Goal: Task Accomplishment & Management: Complete application form

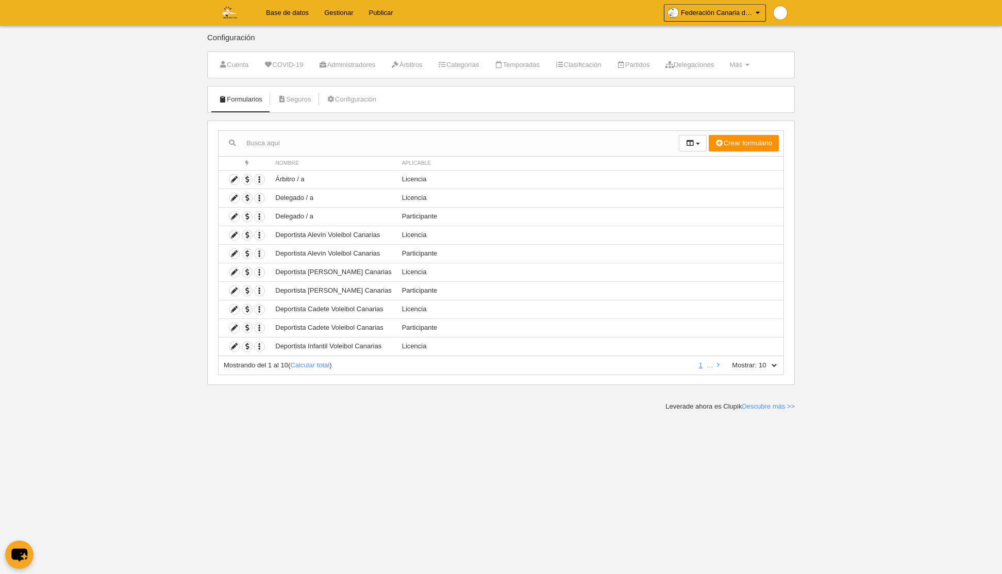
click at [773, 362] on select "10 25 50 100 500" at bounding box center [767, 365] width 22 height 9
select select "500"
click at [756, 361] on select "10 25 50 100 500" at bounding box center [767, 365] width 22 height 9
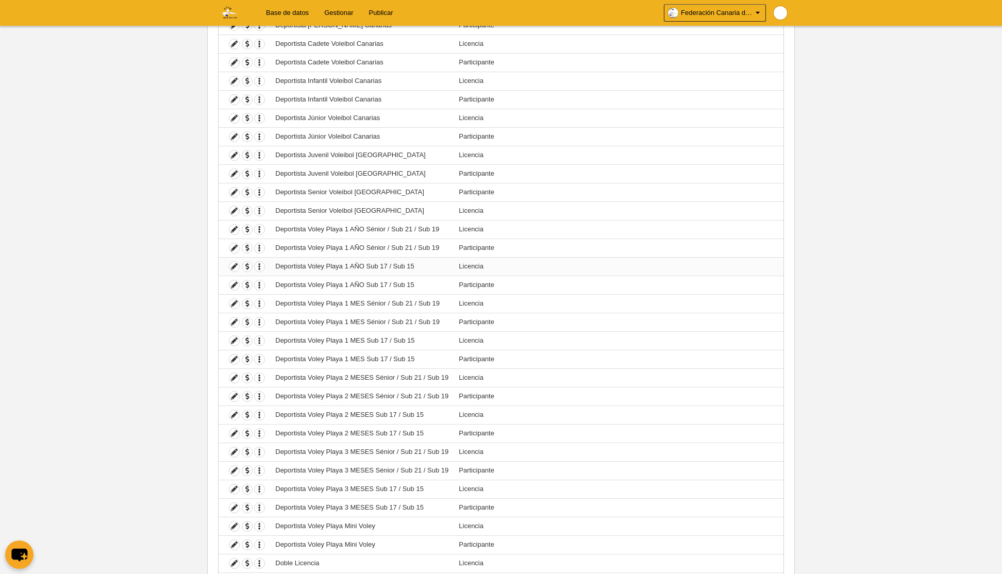
scroll to position [271, 0]
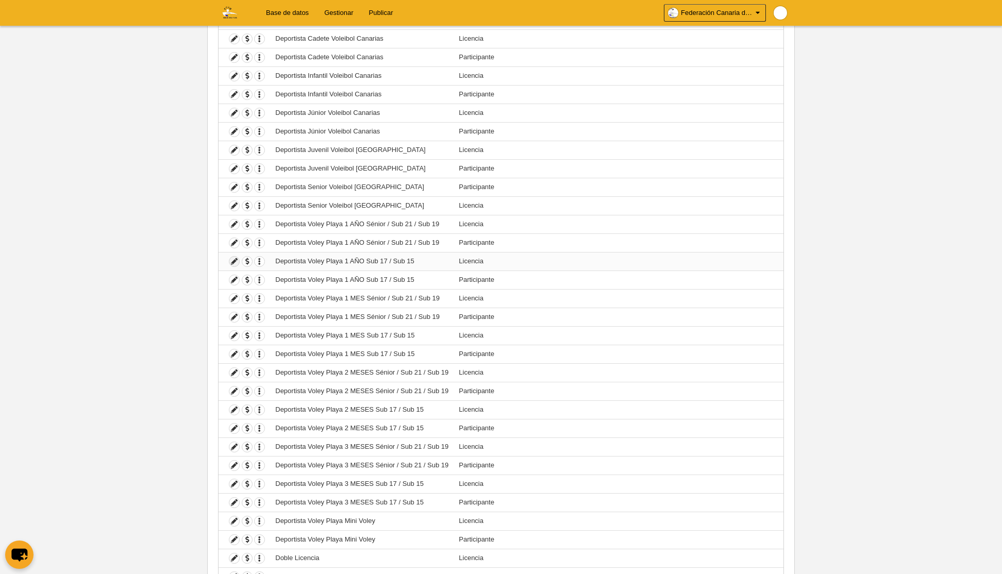
click at [235, 263] on icon at bounding box center [234, 262] width 10 height 10
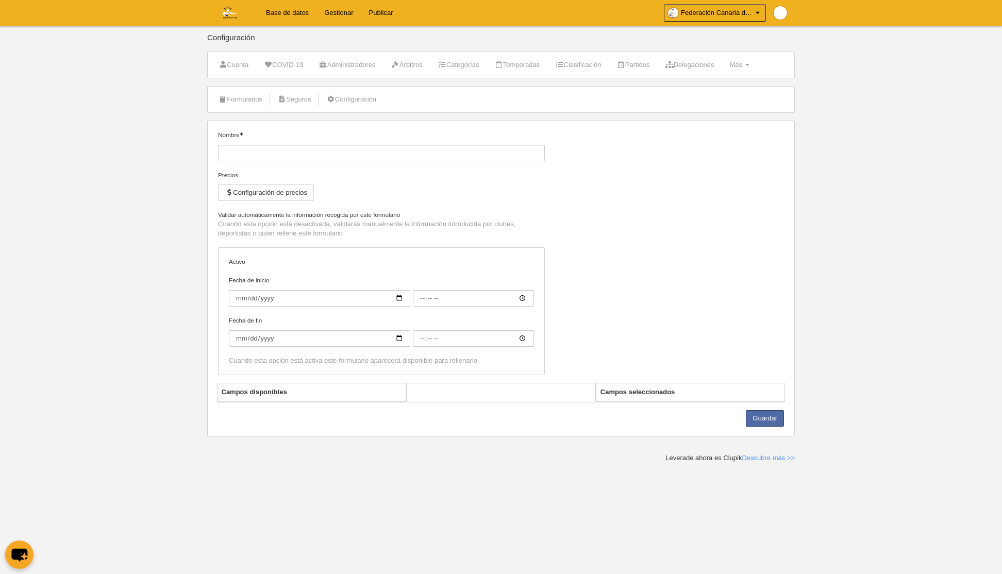
type input "Deportista Voley Playa 1 AÑO Sub 17 / Sub 15"
checkbox input "true"
select select "selected"
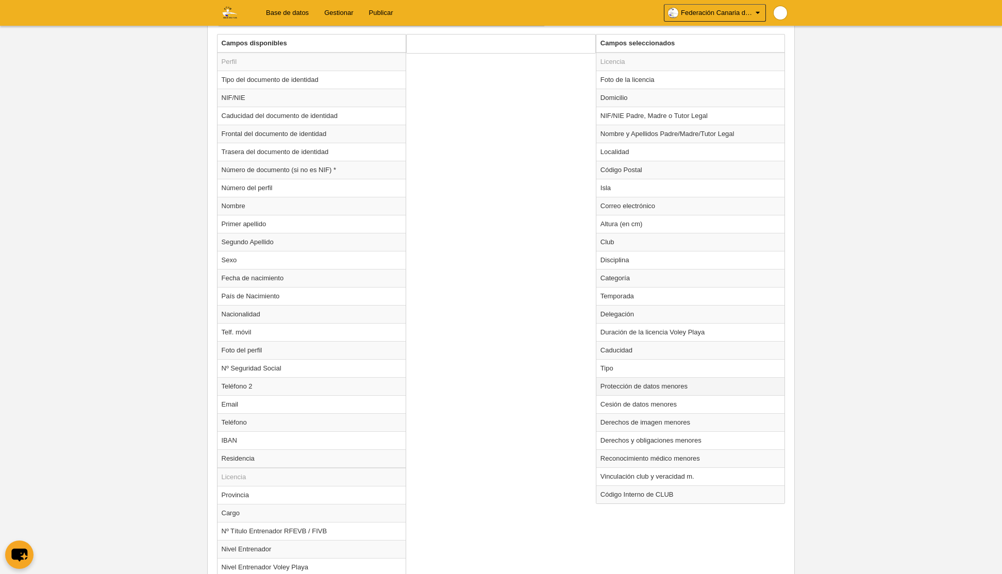
scroll to position [400, 0]
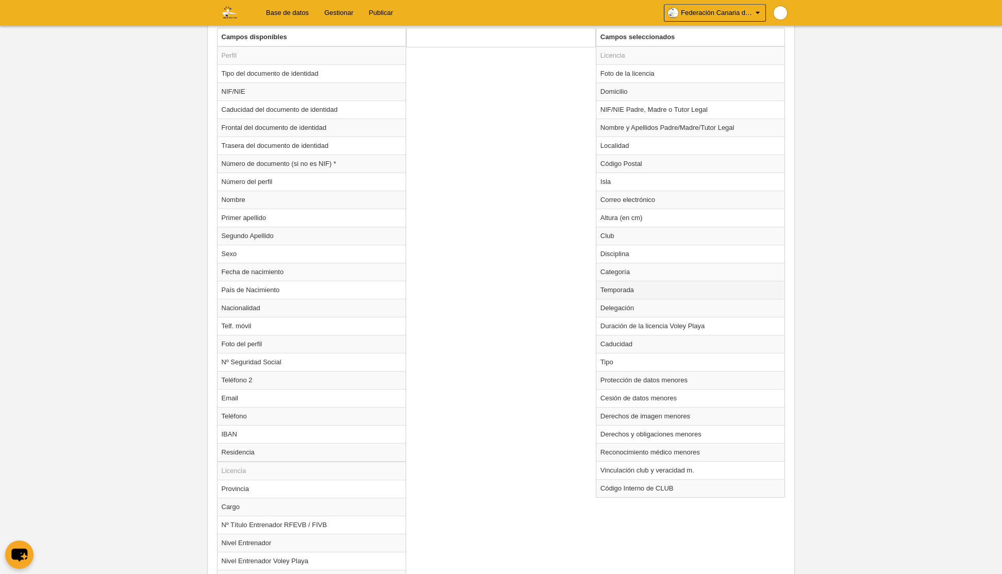
click at [627, 294] on td "Temporada" at bounding box center [690, 290] width 189 height 18
radio input "true"
select select "8585"
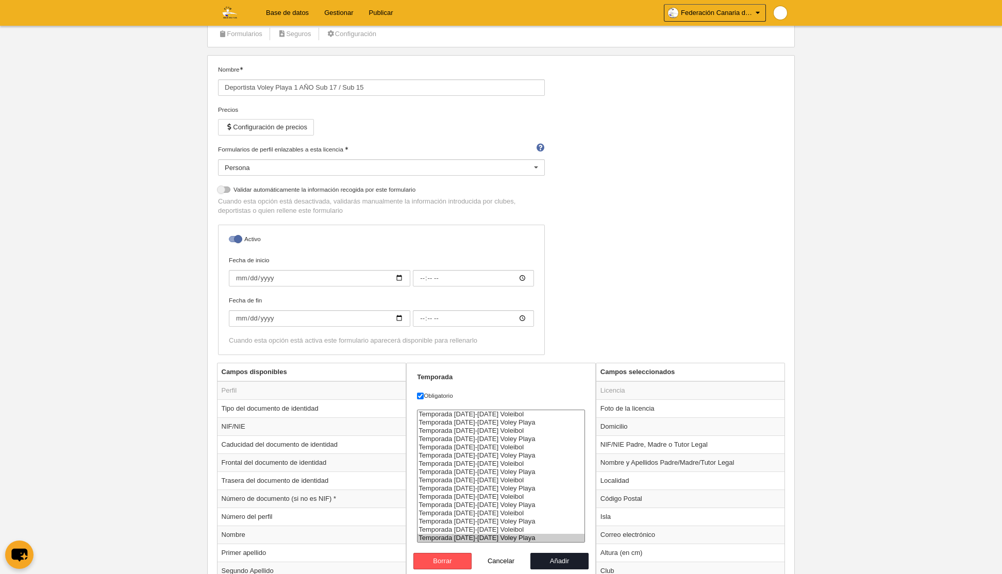
scroll to position [0, 0]
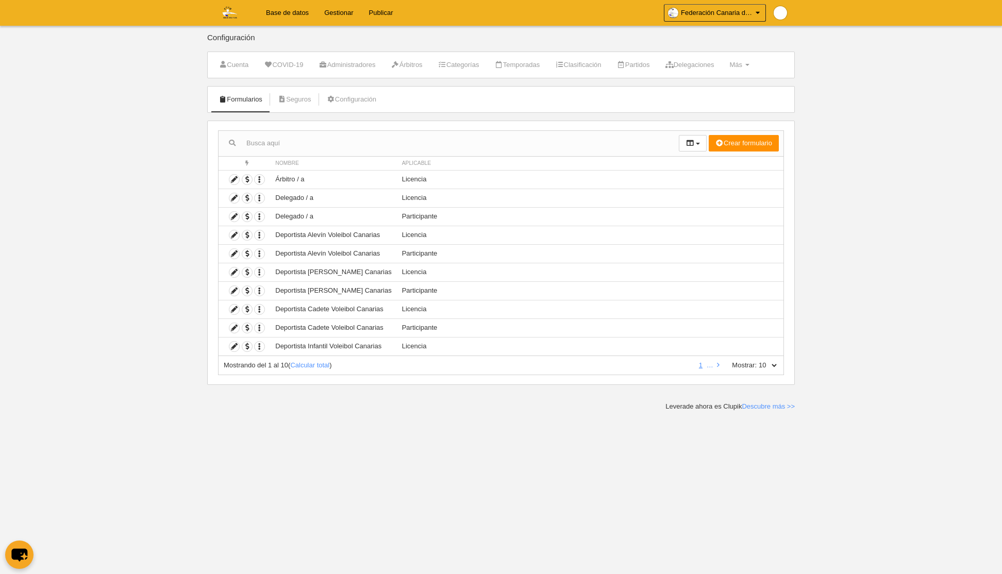
click at [767, 365] on select "10 25 50 100 500" at bounding box center [767, 365] width 22 height 9
select select "500"
click at [756, 361] on select "10 25 50 100 500" at bounding box center [767, 365] width 22 height 9
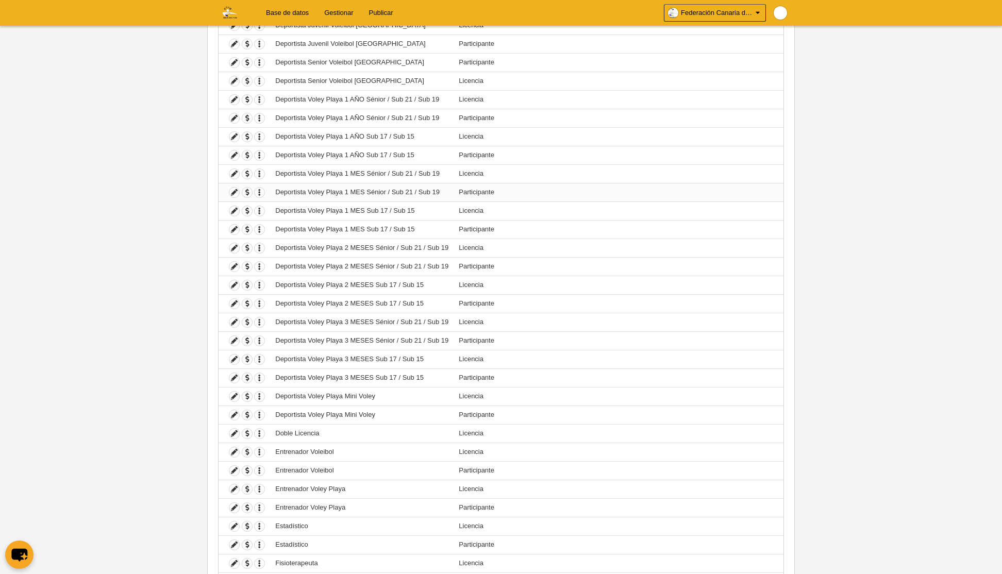
scroll to position [389, 0]
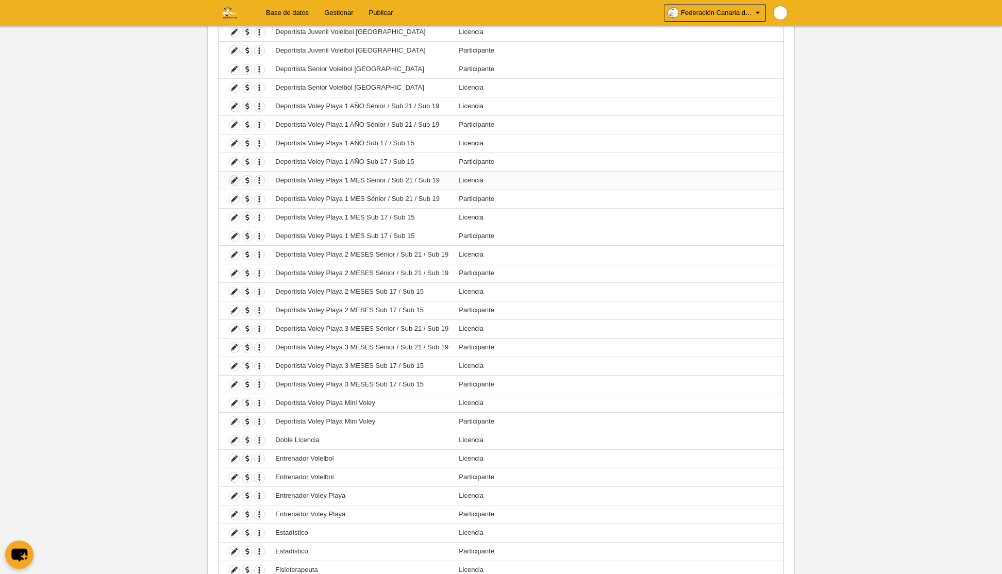
click at [236, 180] on icon at bounding box center [234, 181] width 10 height 10
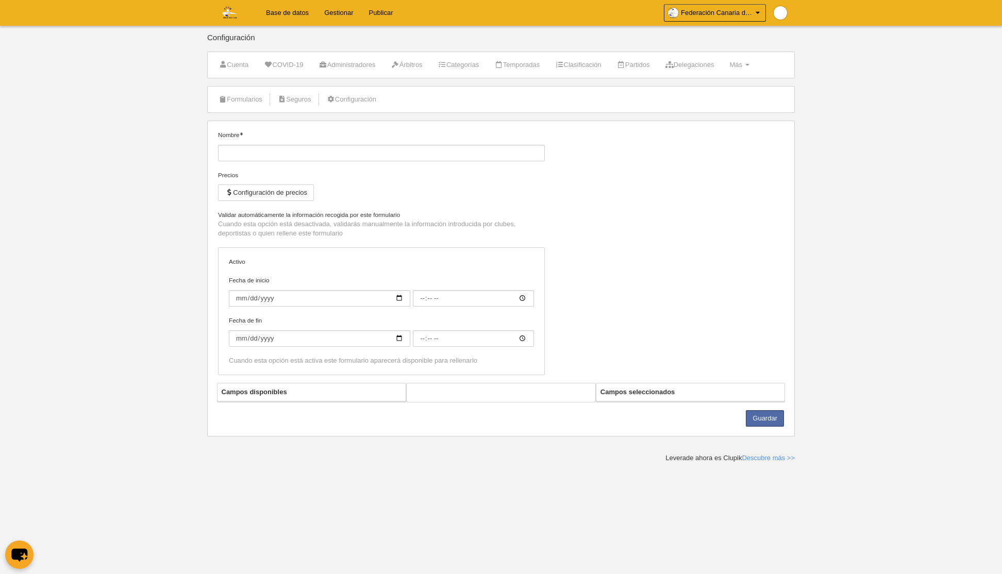
type input "Deportista Voley Playa 1 MES Sénior / Sub 21 / Sub 19"
checkbox input "true"
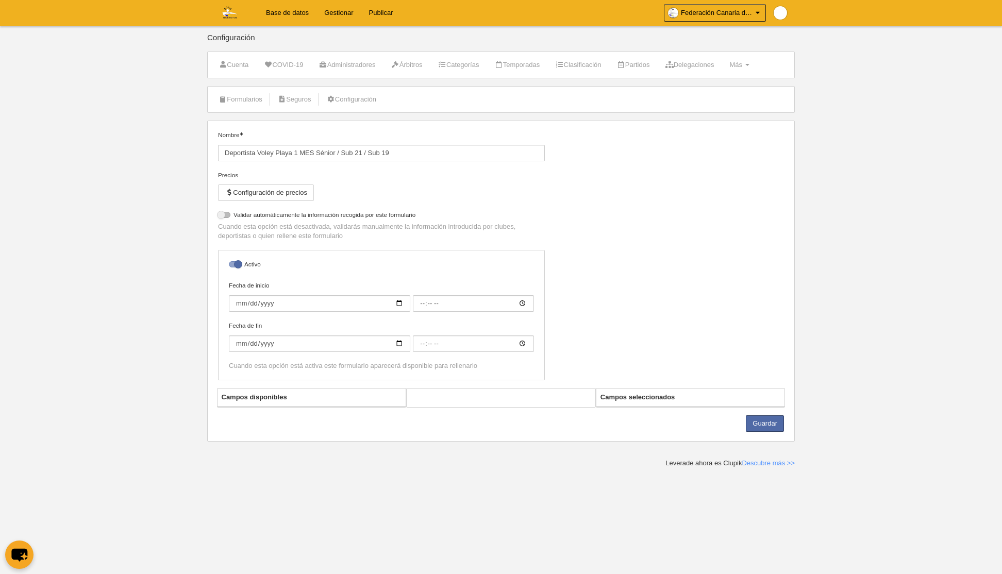
select select "selected"
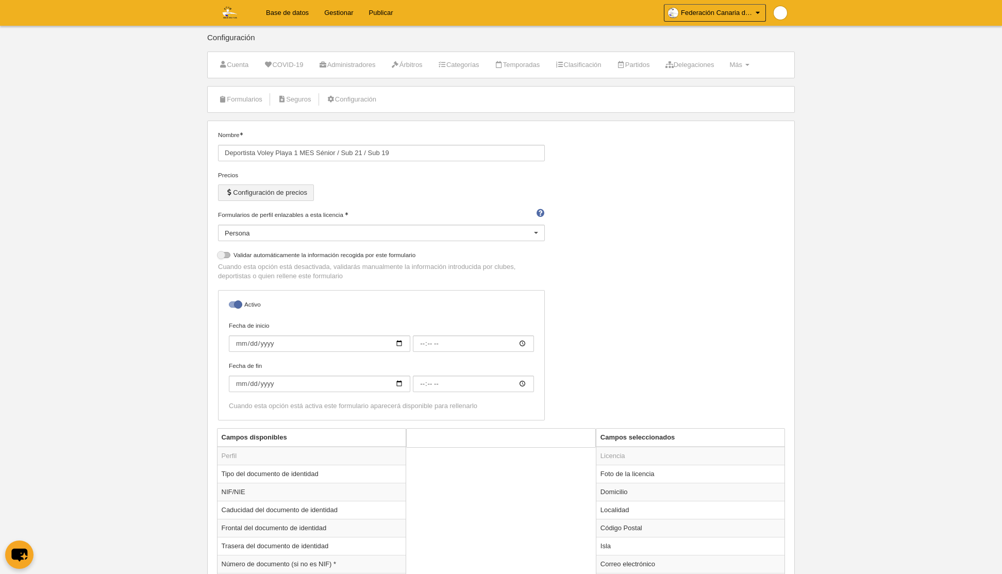
click at [265, 195] on button "Configuración de precios" at bounding box center [266, 192] width 96 height 16
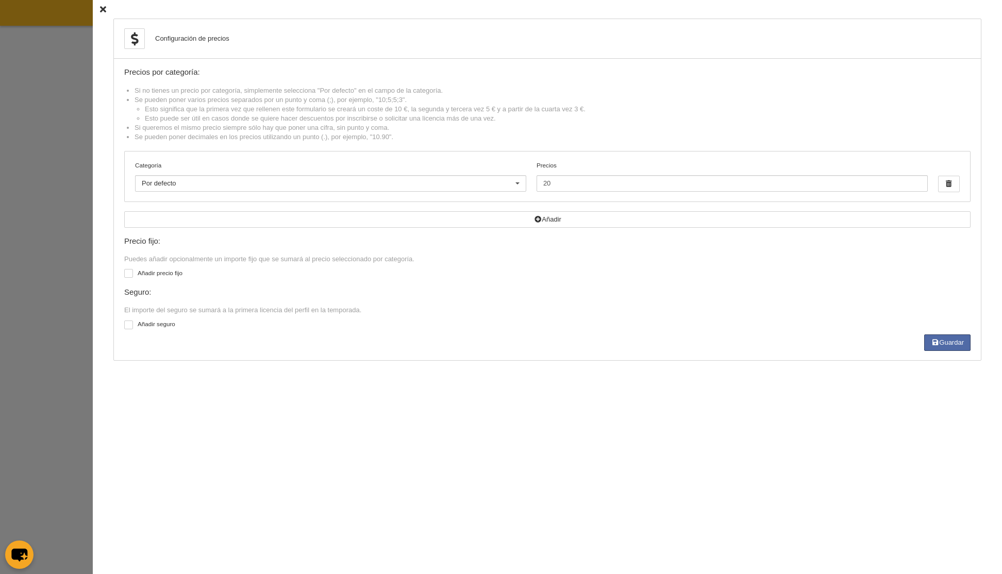
click at [104, 8] on icon at bounding box center [103, 9] width 6 height 7
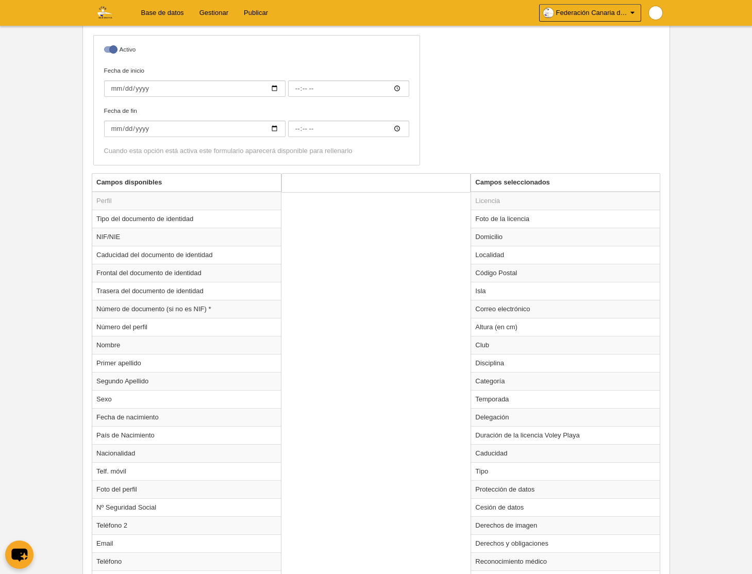
scroll to position [296, 0]
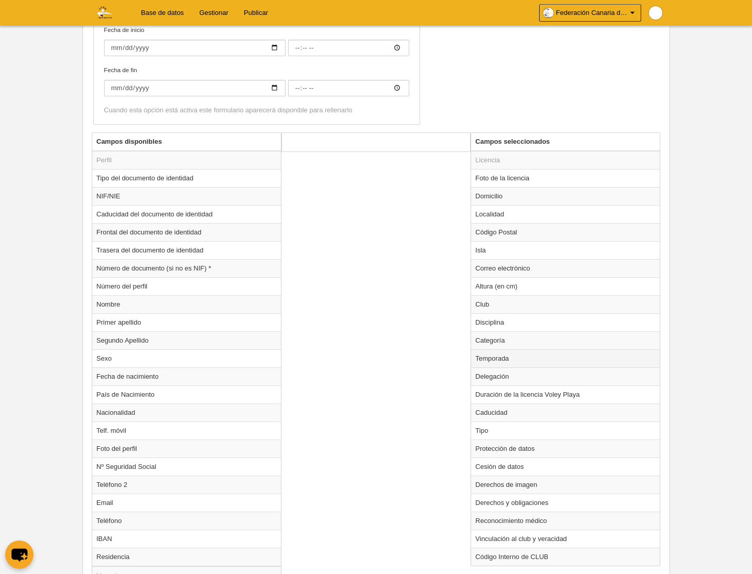
click at [481, 357] on td "Temporada" at bounding box center [565, 358] width 189 height 18
radio input "true"
select select "8585"
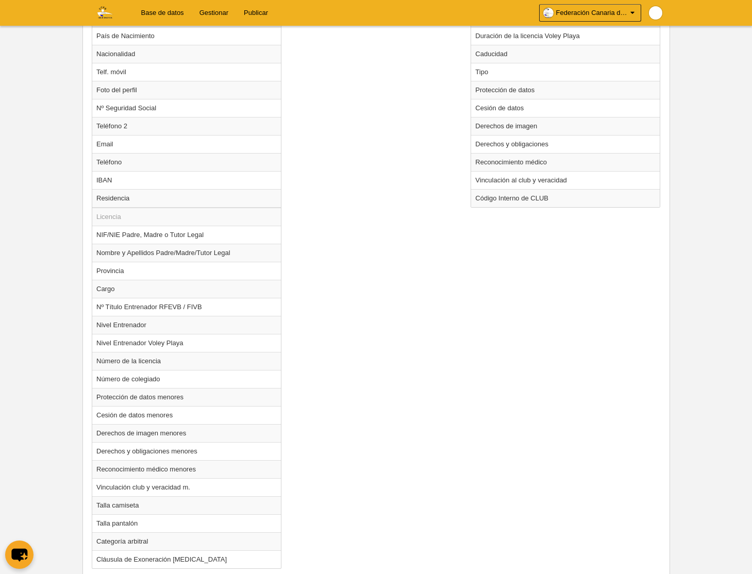
scroll to position [709, 0]
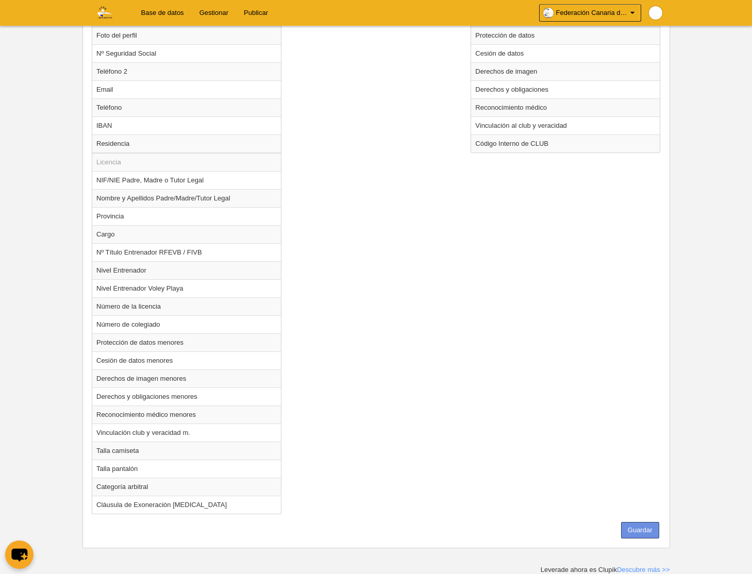
click at [634, 533] on button "Guardar" at bounding box center [640, 530] width 38 height 16
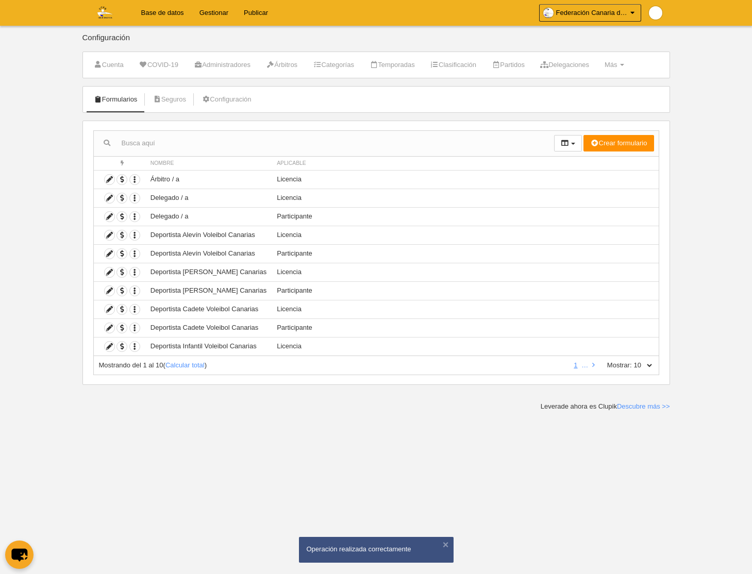
click at [650, 363] on select "10 25 50 100 500" at bounding box center [643, 365] width 22 height 9
select select "500"
click at [632, 361] on select "10 25 50 100 500" at bounding box center [643, 365] width 22 height 9
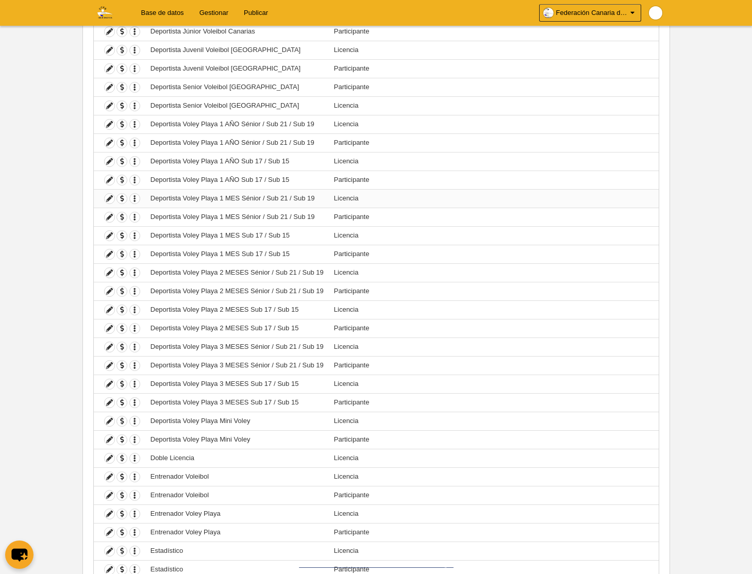
scroll to position [372, 0]
click at [109, 197] on icon at bounding box center [110, 197] width 10 height 10
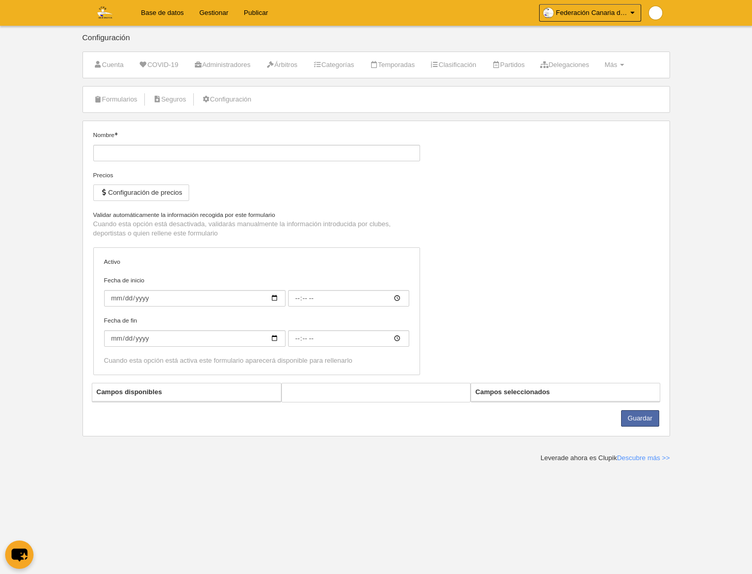
type input "Deportista Voley Playa 1 MES Sénior / Sub 21 / Sub 19"
checkbox input "true"
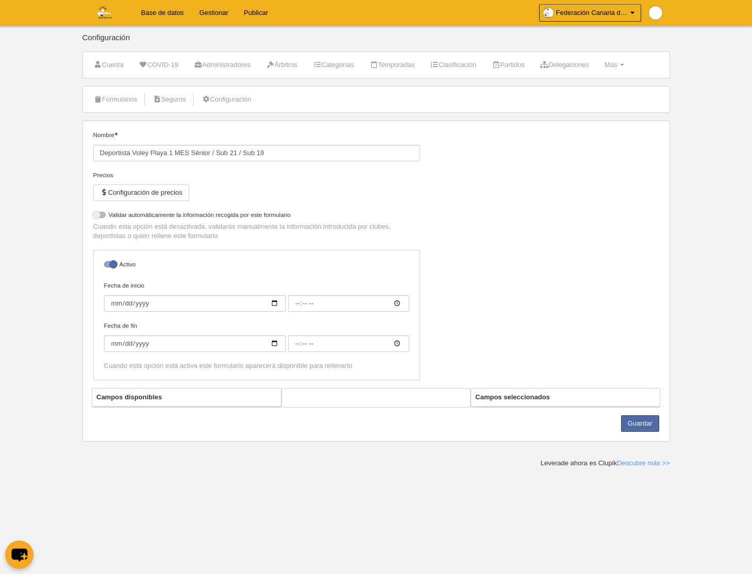
select select "selected"
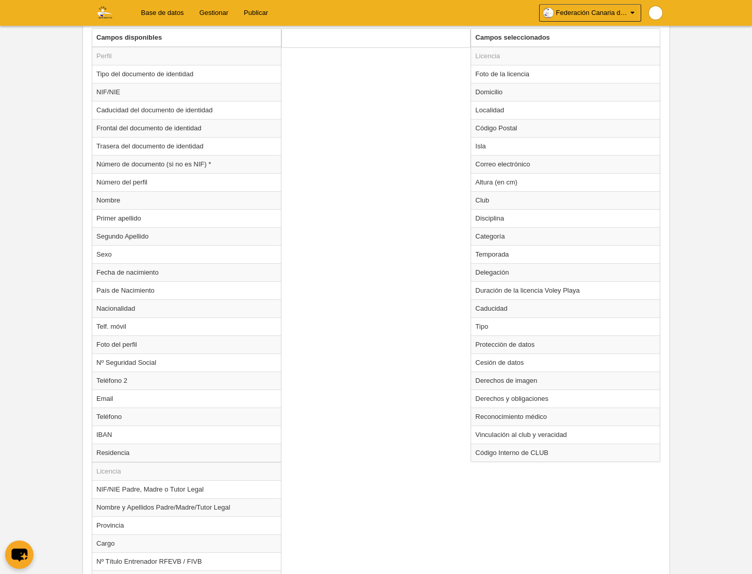
scroll to position [434, 0]
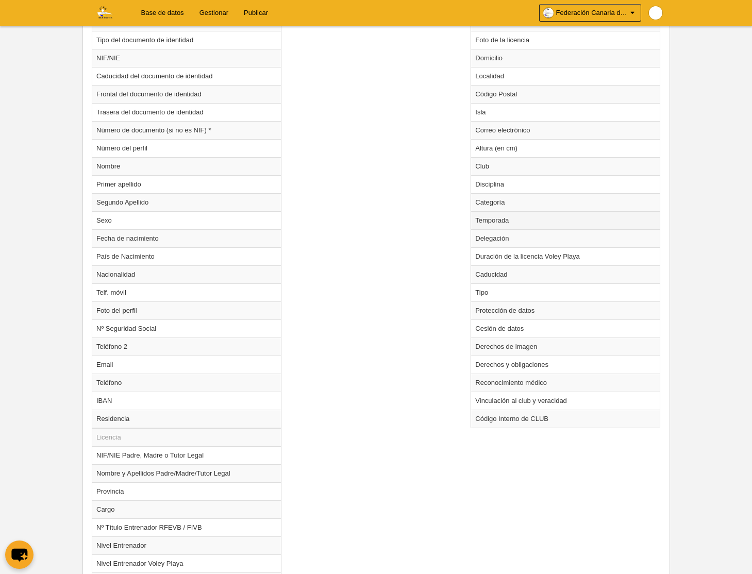
click at [503, 224] on td "Temporada" at bounding box center [565, 220] width 189 height 18
radio input "true"
select select "8585"
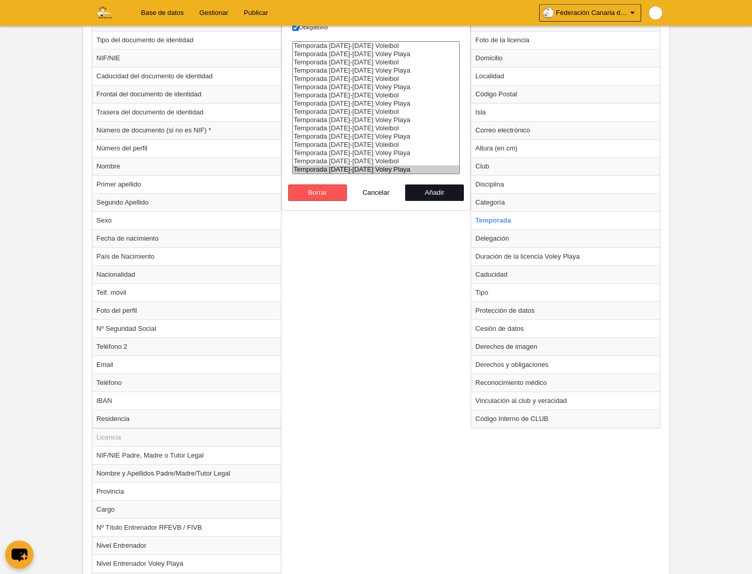
click at [435, 195] on button "Añadir" at bounding box center [434, 192] width 59 height 16
radio input "false"
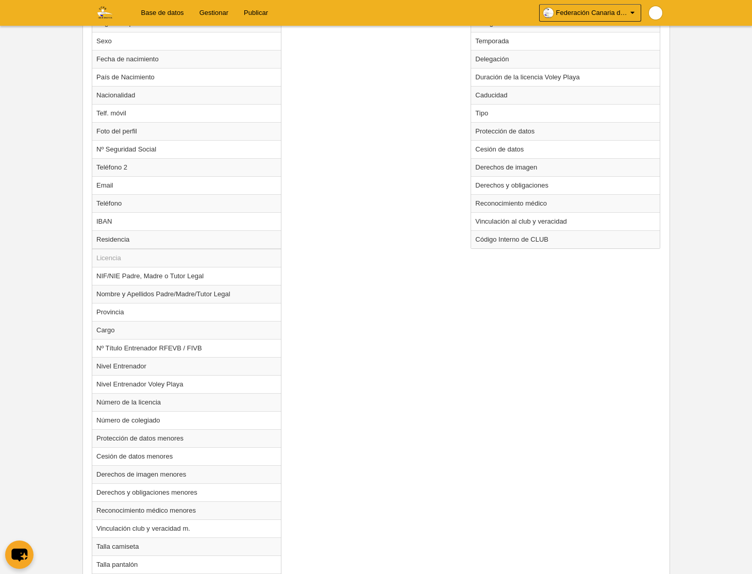
scroll to position [709, 0]
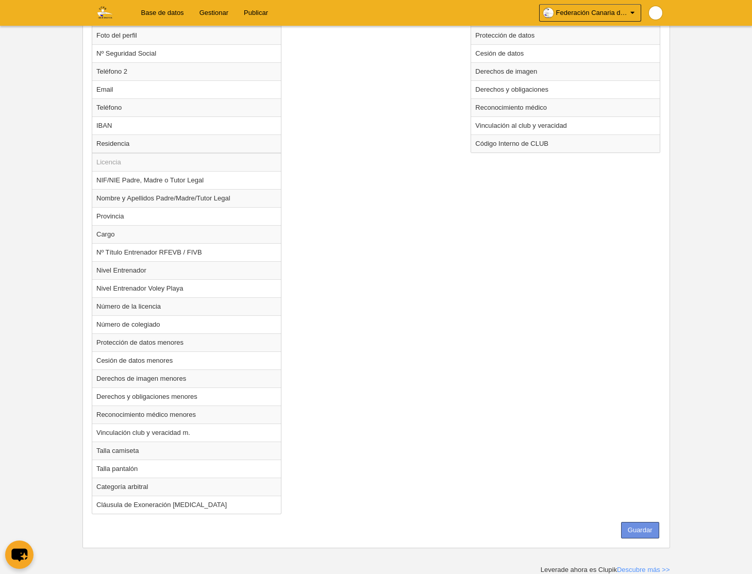
click at [648, 533] on button "Guardar" at bounding box center [640, 530] width 38 height 16
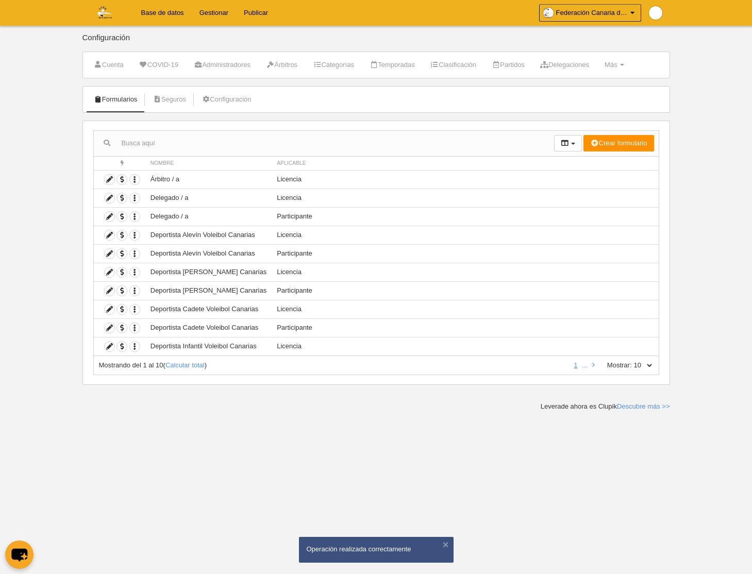
click at [650, 368] on select "10 25 50 100 500" at bounding box center [643, 365] width 22 height 9
select select "500"
click at [632, 361] on select "10 25 50 100 500" at bounding box center [643, 365] width 22 height 9
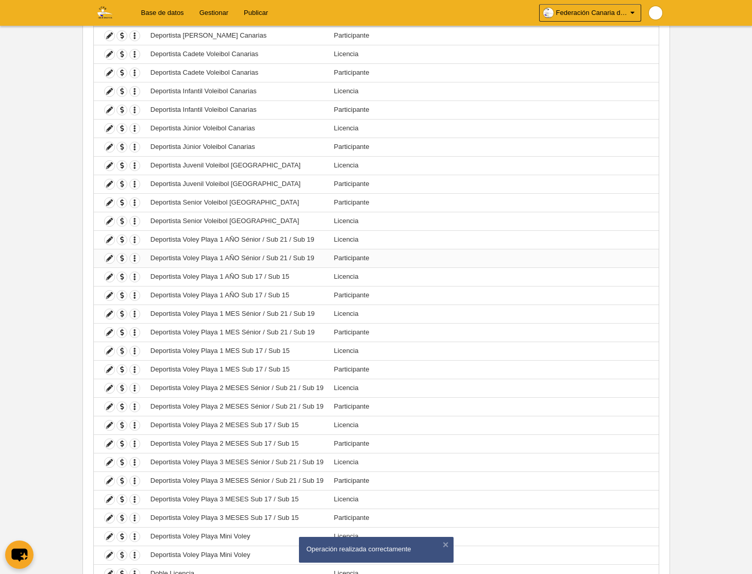
scroll to position [256, 0]
click at [108, 351] on icon at bounding box center [110, 350] width 10 height 10
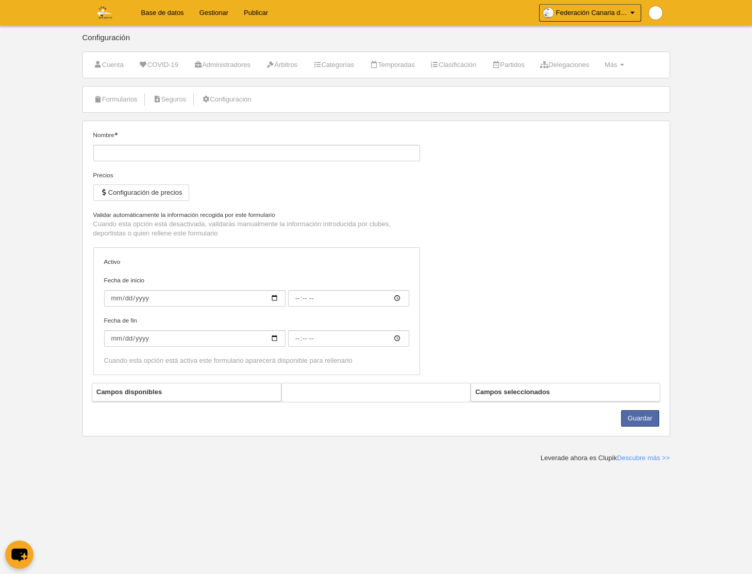
type input "Deportista Voley Playa 1 MES Sub 17 / Sub 15"
checkbox input "true"
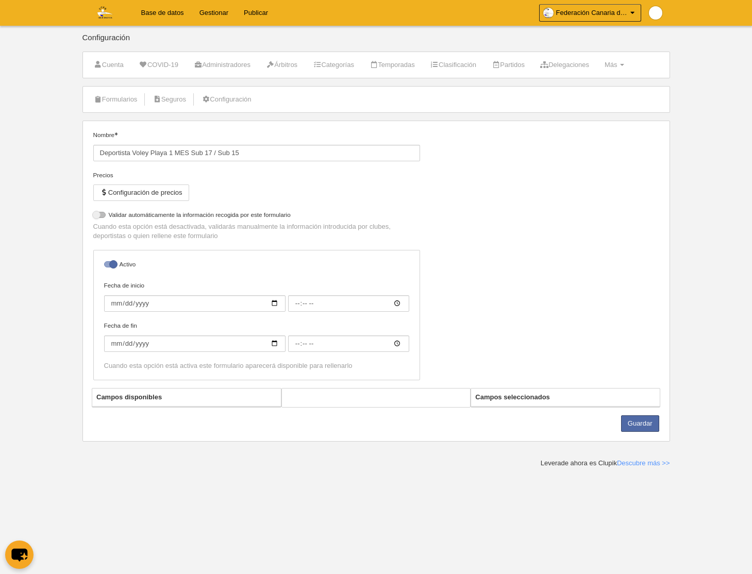
select select "selected"
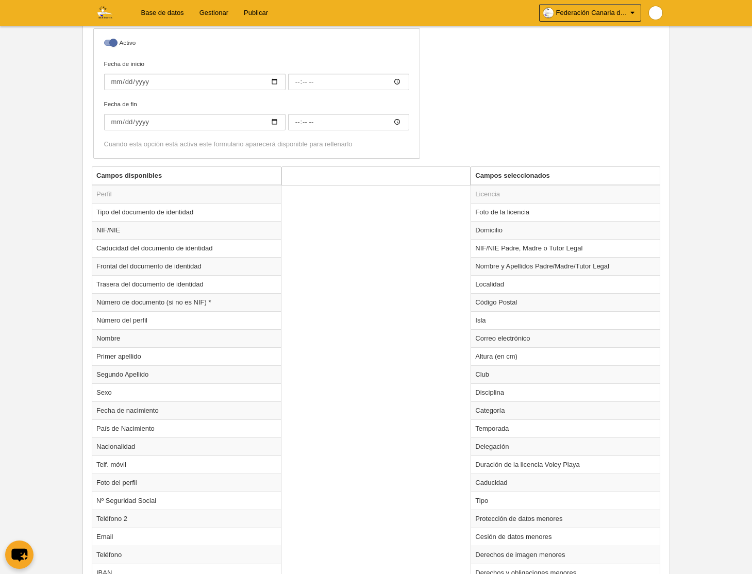
scroll to position [286, 0]
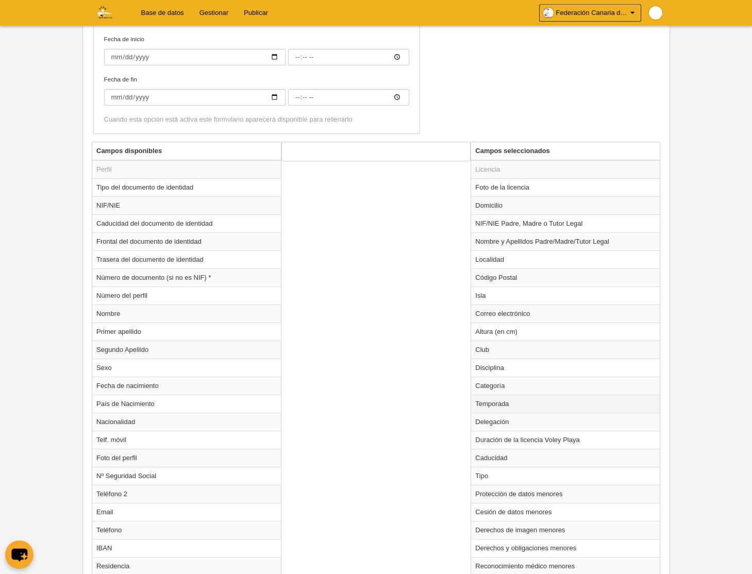
click at [499, 408] on td "Temporada" at bounding box center [565, 404] width 189 height 18
radio input "true"
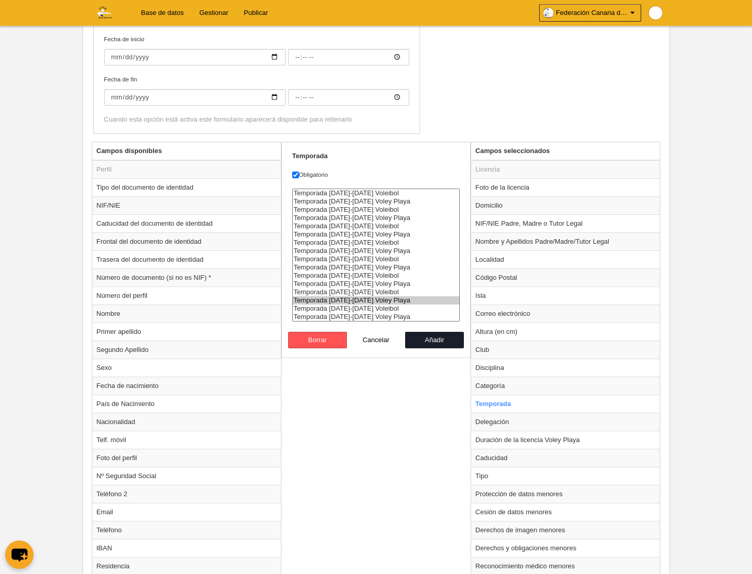
select select "8585"
click at [392, 315] on option "Temporada [DATE]-[DATE] Voley Playa" at bounding box center [376, 317] width 167 height 8
click at [431, 341] on button "Añadir" at bounding box center [434, 340] width 59 height 16
radio input "false"
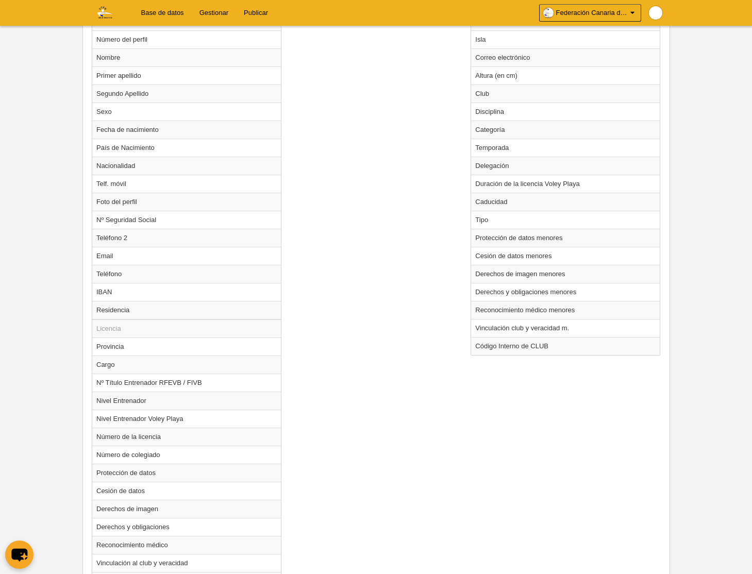
scroll to position [673, 0]
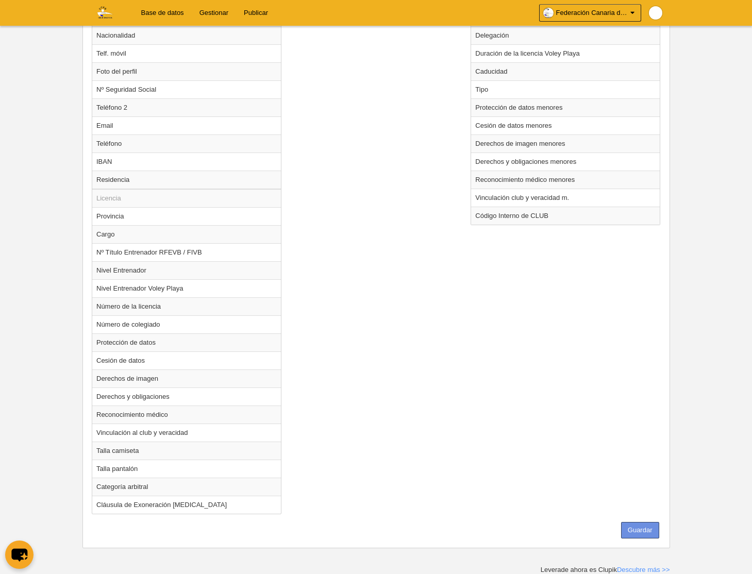
click at [642, 529] on button "Guardar" at bounding box center [640, 530] width 38 height 16
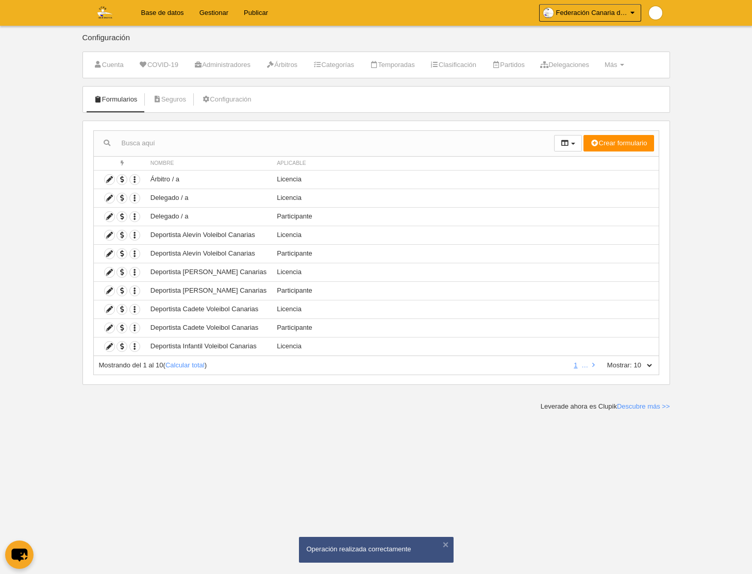
click at [643, 365] on select "10 25 50 100 500" at bounding box center [643, 365] width 22 height 9
select select "500"
click at [632, 361] on select "10 25 50 100 500" at bounding box center [643, 365] width 22 height 9
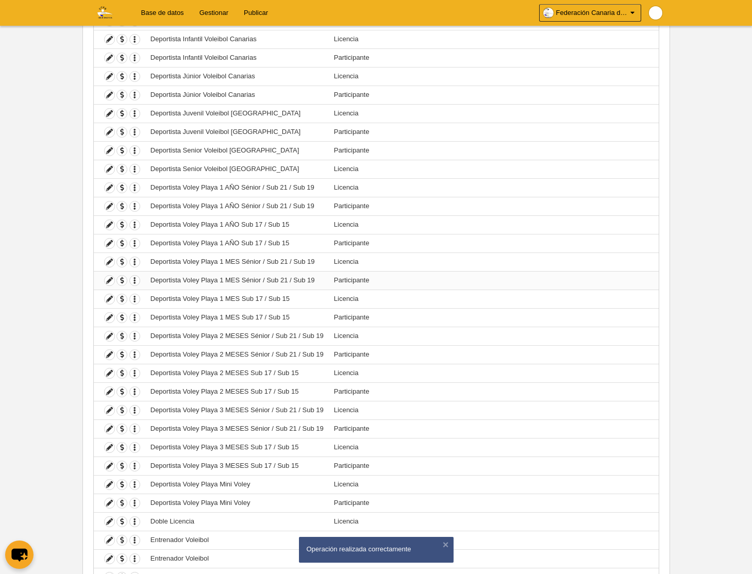
scroll to position [310, 0]
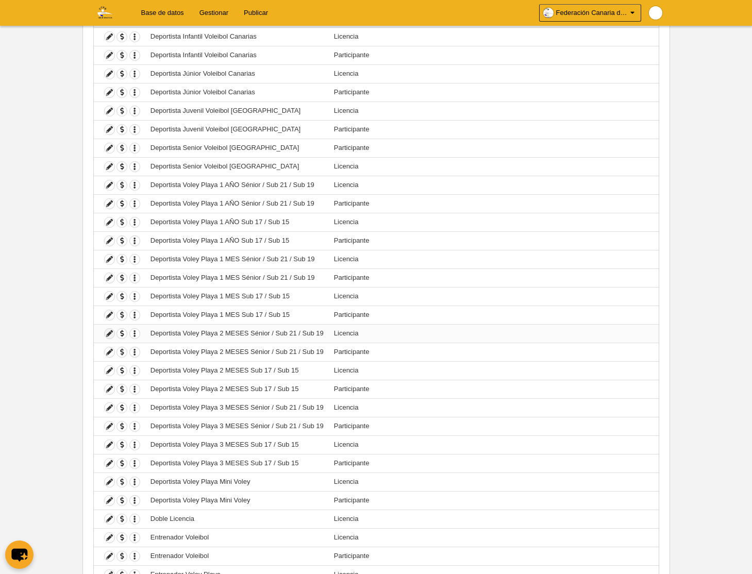
click at [109, 334] on icon at bounding box center [110, 334] width 10 height 10
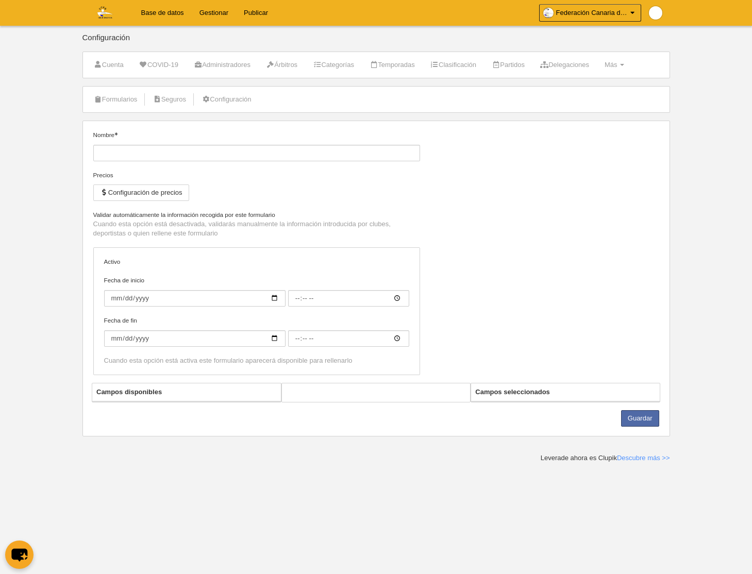
type input "Deportista Voley Playa 2 MESES Sénior / Sub 21 / Sub 19"
checkbox input "true"
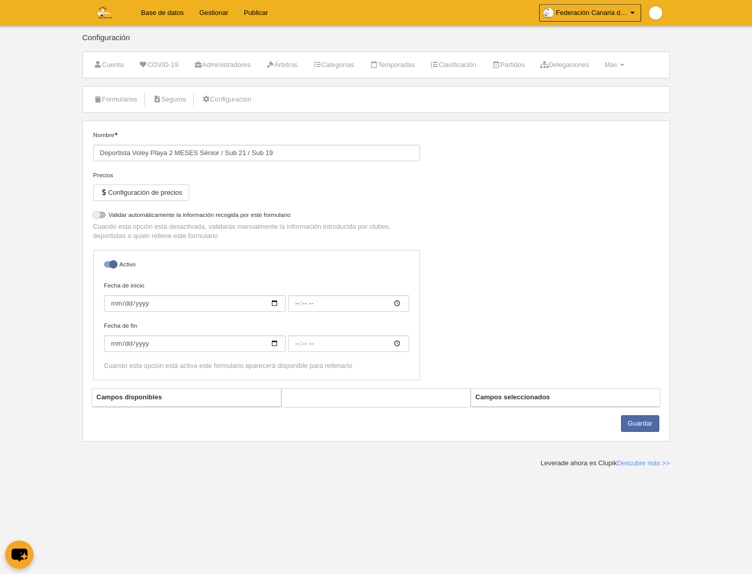
select select "selected"
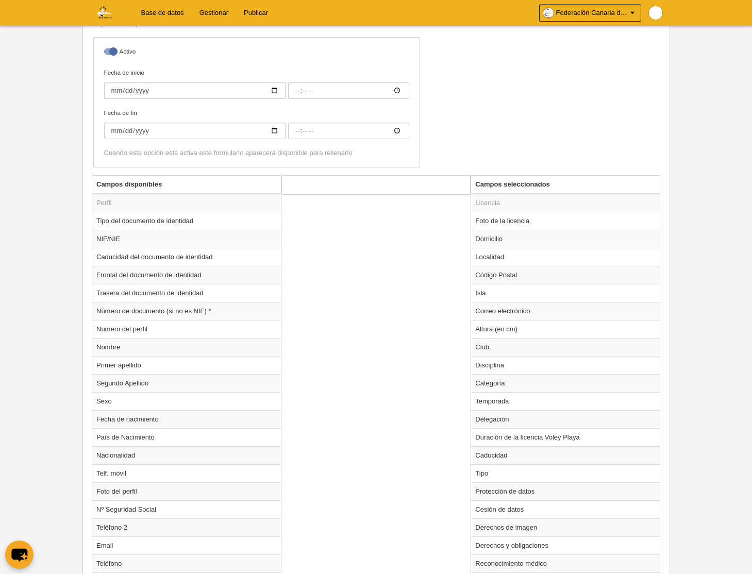
scroll to position [271, 0]
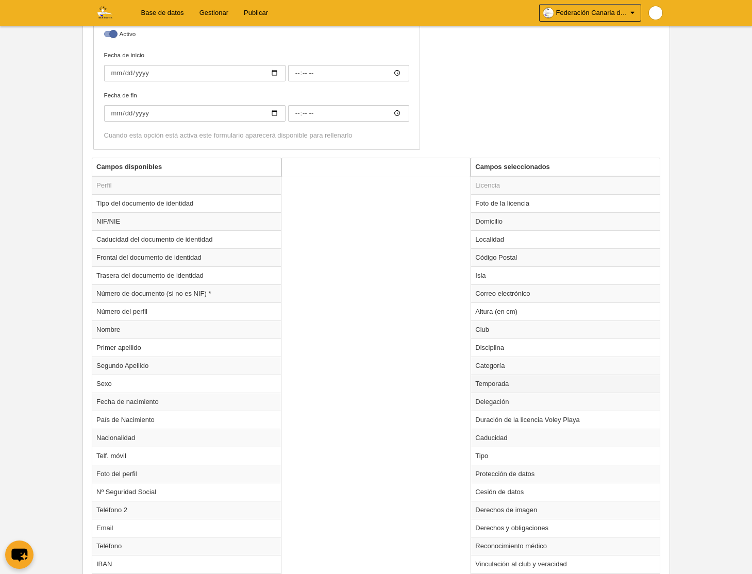
click at [499, 380] on td "Temporada" at bounding box center [565, 384] width 189 height 18
radio input "true"
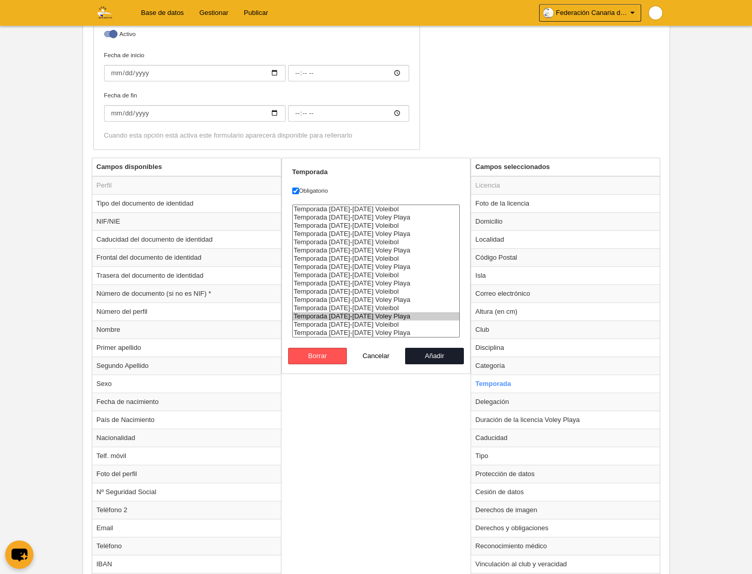
select select "8585"
click at [386, 334] on option "Temporada [DATE]-[DATE] Voley Playa" at bounding box center [376, 333] width 167 height 8
click at [429, 359] on button "Añadir" at bounding box center [434, 356] width 59 height 16
radio input "false"
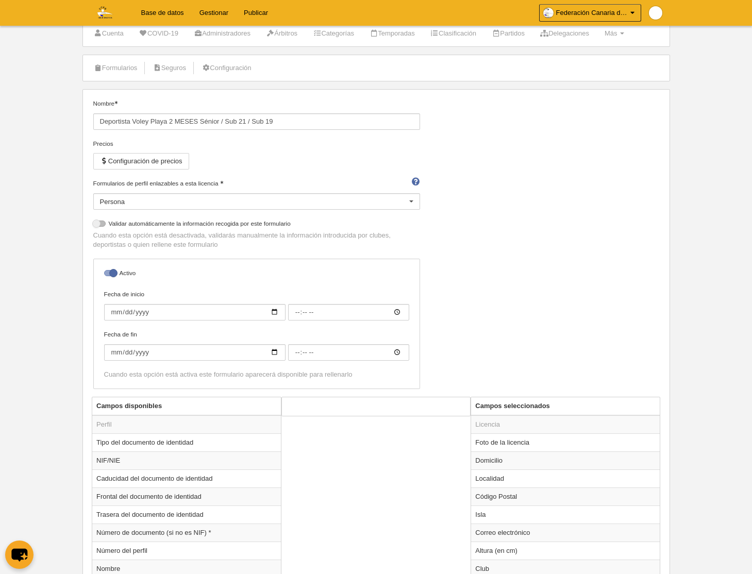
scroll to position [0, 0]
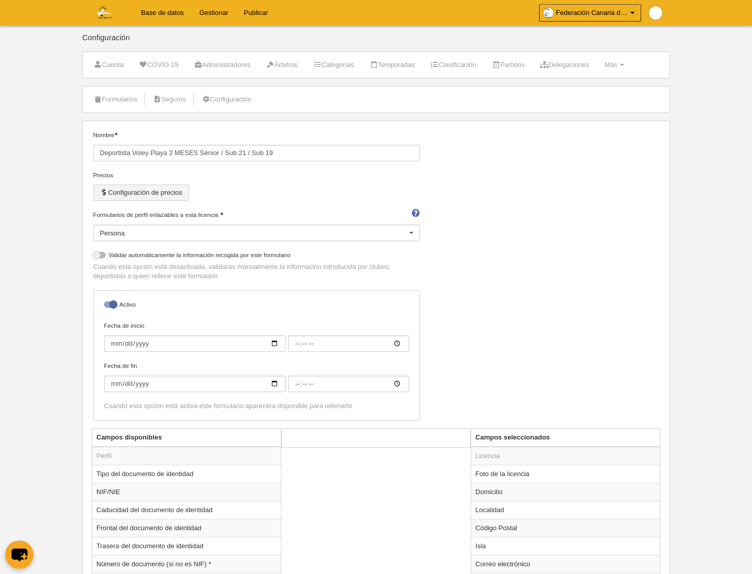
click at [122, 192] on button "Configuración de precios" at bounding box center [141, 192] width 96 height 16
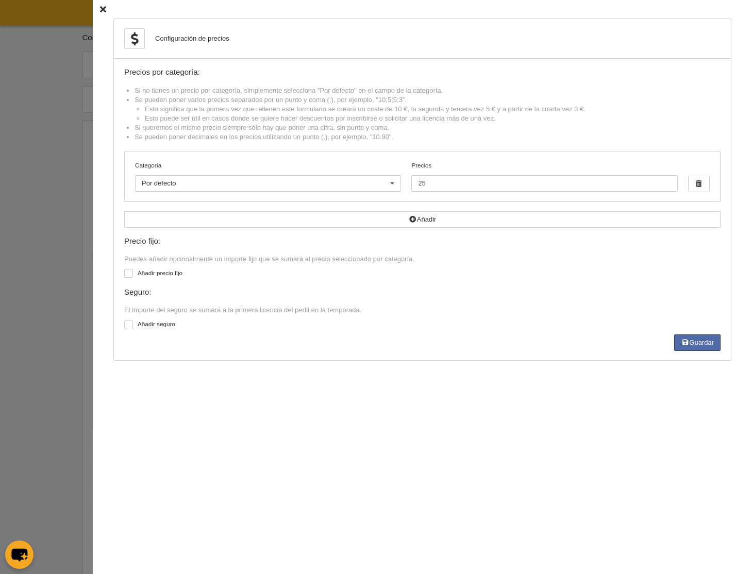
click at [104, 9] on icon at bounding box center [103, 9] width 6 height 7
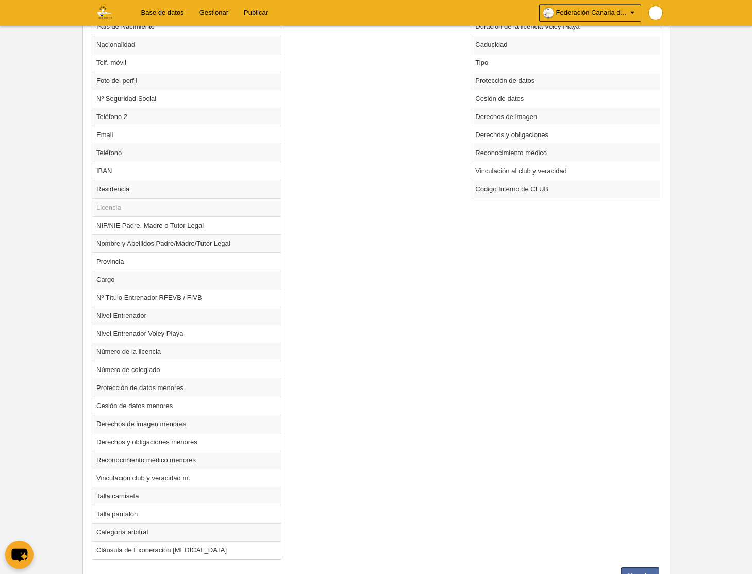
scroll to position [709, 0]
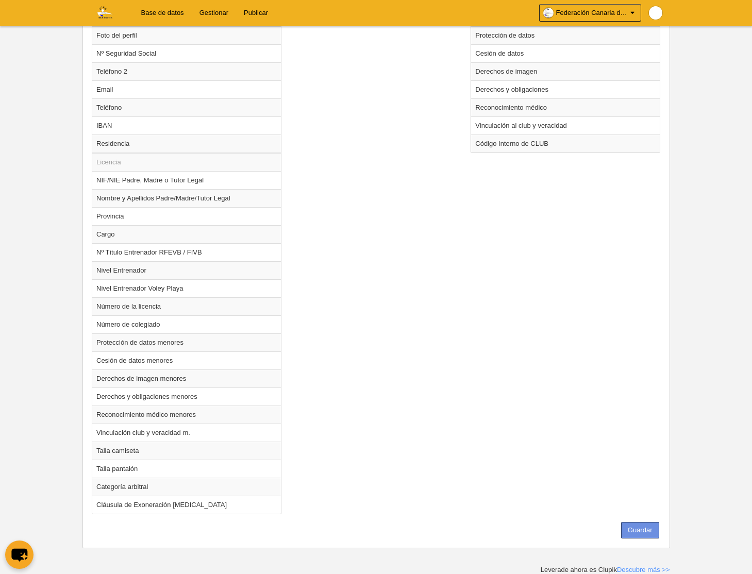
click at [632, 532] on button "Guardar" at bounding box center [640, 530] width 38 height 16
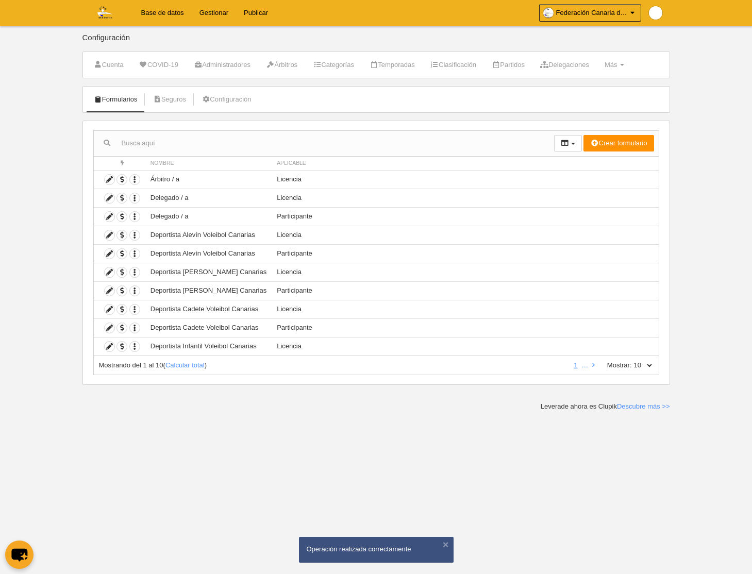
click at [645, 365] on select "10 25 50 100 500" at bounding box center [643, 365] width 22 height 9
select select "500"
click at [632, 361] on select "10 25 50 100 500" at bounding box center [643, 365] width 22 height 9
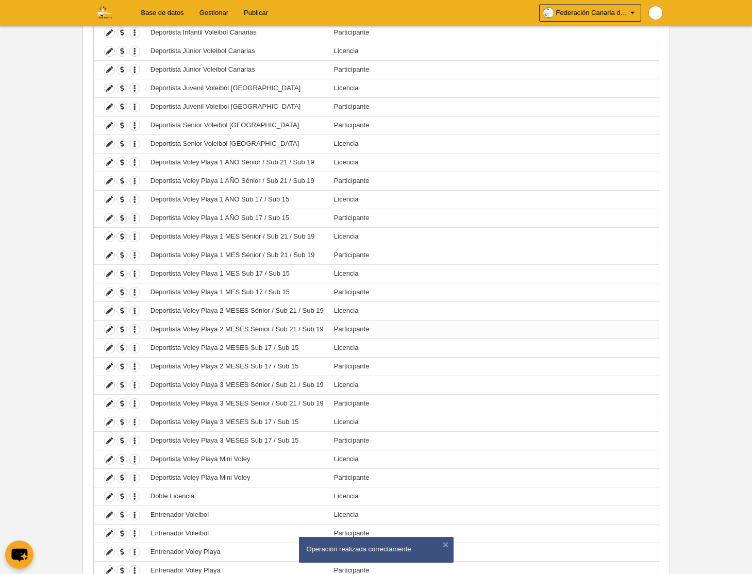
scroll to position [336, 0]
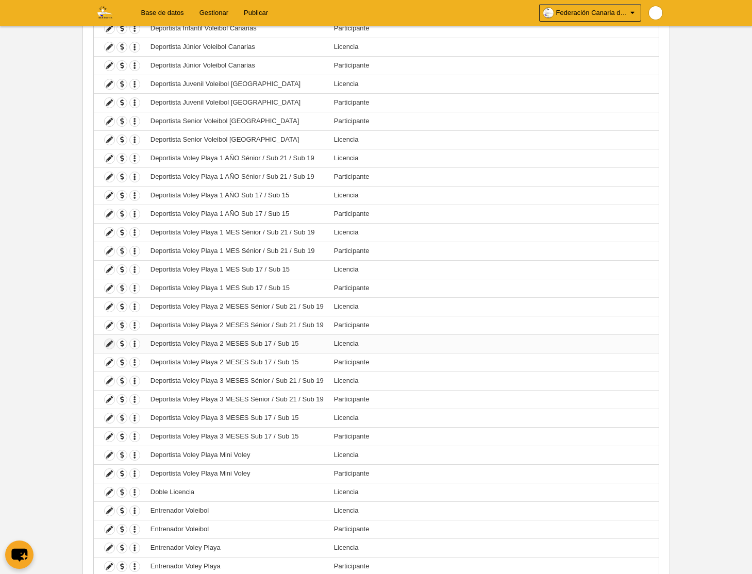
click at [107, 345] on icon at bounding box center [110, 344] width 10 height 10
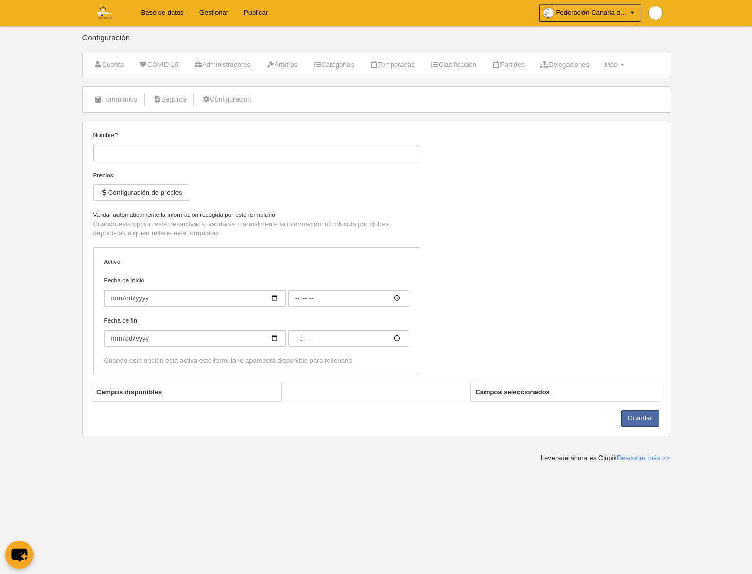
type input "Deportista Voley Playa 2 MESES Sub 17 / Sub 15"
checkbox input "true"
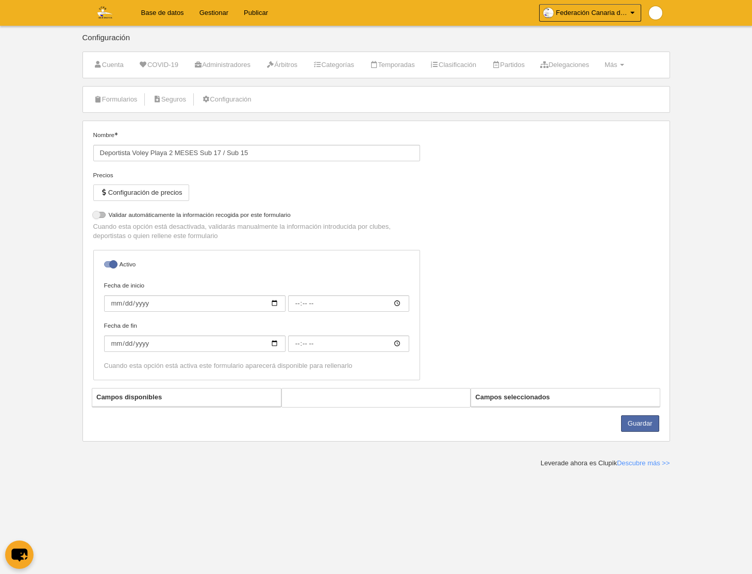
select select "selected"
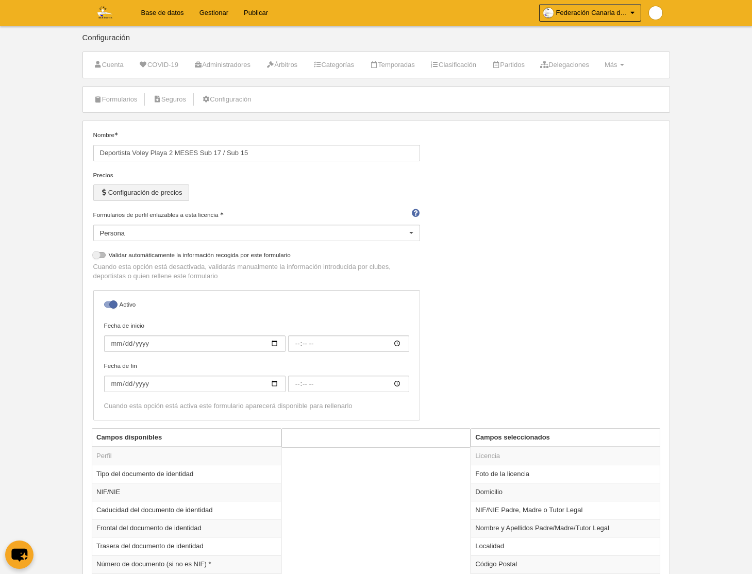
click at [172, 197] on button "Configuración de precios" at bounding box center [141, 192] width 96 height 16
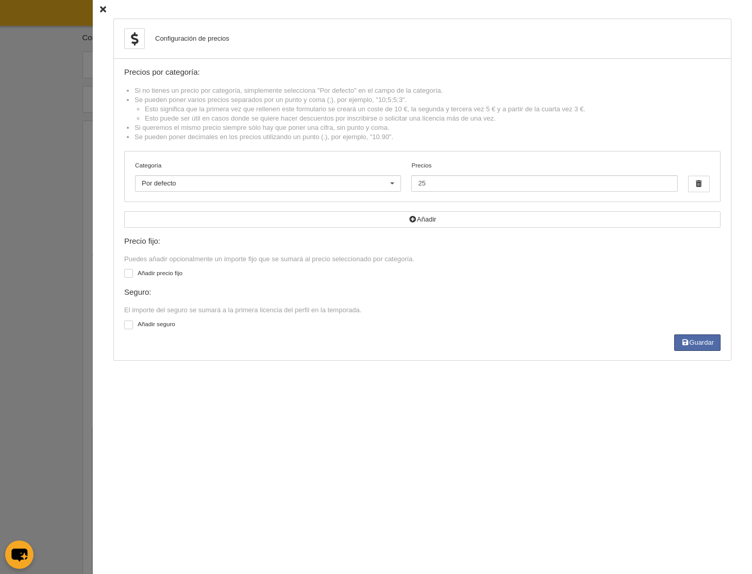
click at [105, 9] on icon at bounding box center [103, 9] width 6 height 7
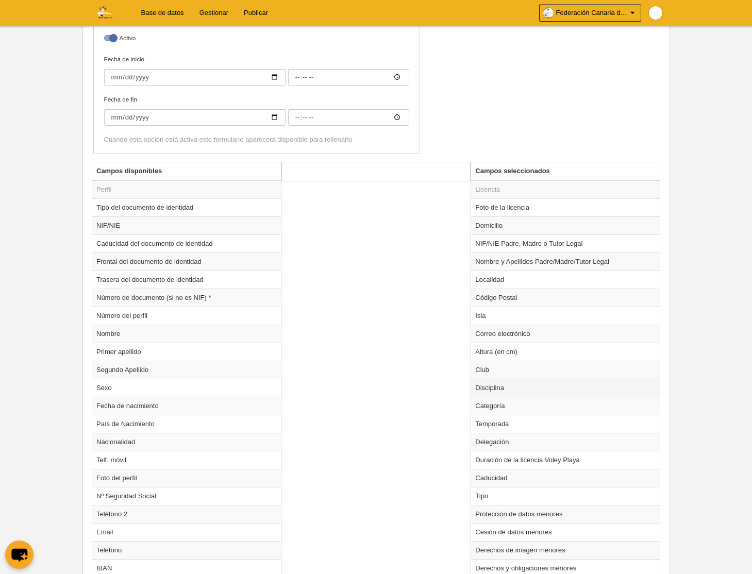
scroll to position [273, 0]
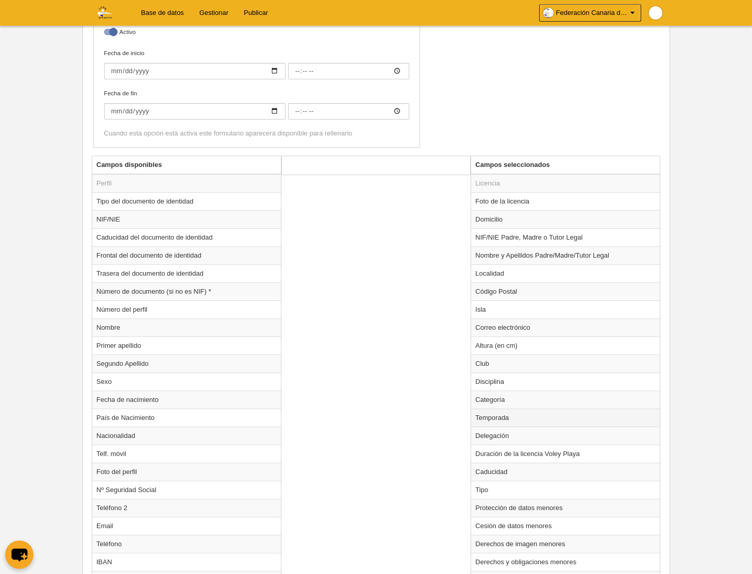
click at [498, 416] on td "Temporada" at bounding box center [565, 418] width 189 height 18
radio input "true"
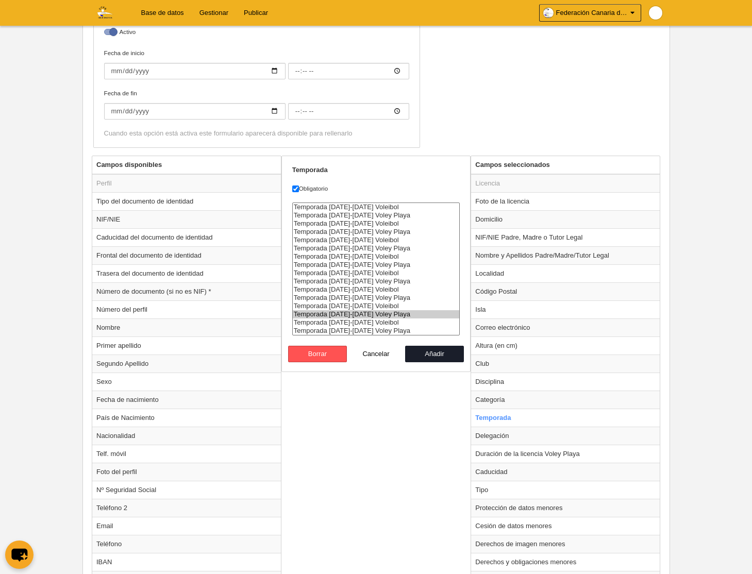
select select "8585"
click at [387, 331] on option "Temporada [DATE]-[DATE] Voley Playa" at bounding box center [376, 331] width 167 height 8
click at [442, 359] on button "Añadir" at bounding box center [434, 354] width 59 height 16
radio input "false"
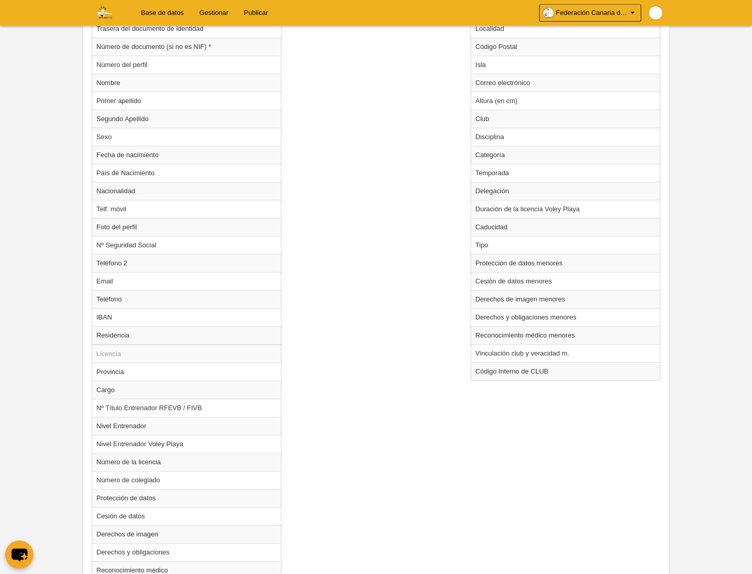
scroll to position [673, 0]
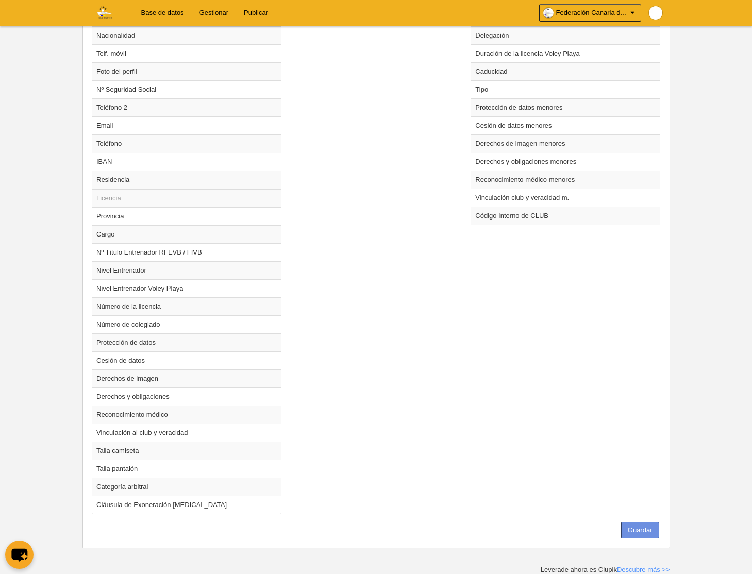
click at [634, 530] on button "Guardar" at bounding box center [640, 530] width 38 height 16
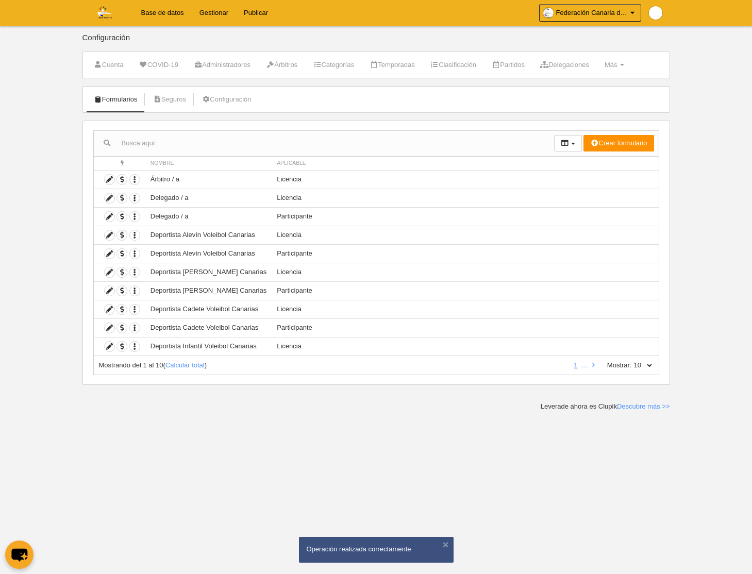
click at [645, 368] on select "10 25 50 100 500" at bounding box center [643, 365] width 22 height 9
select select "500"
click at [632, 361] on select "10 25 50 100 500" at bounding box center [643, 365] width 22 height 9
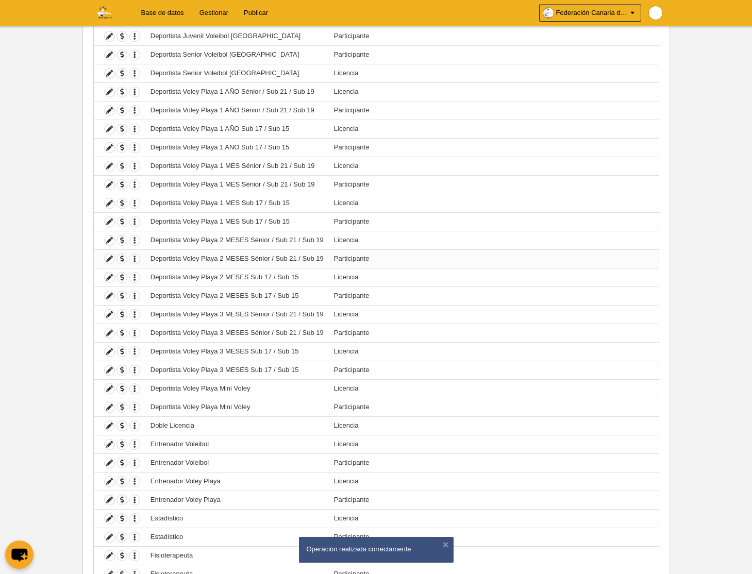
scroll to position [403, 0]
click at [110, 315] on icon at bounding box center [110, 314] width 10 height 10
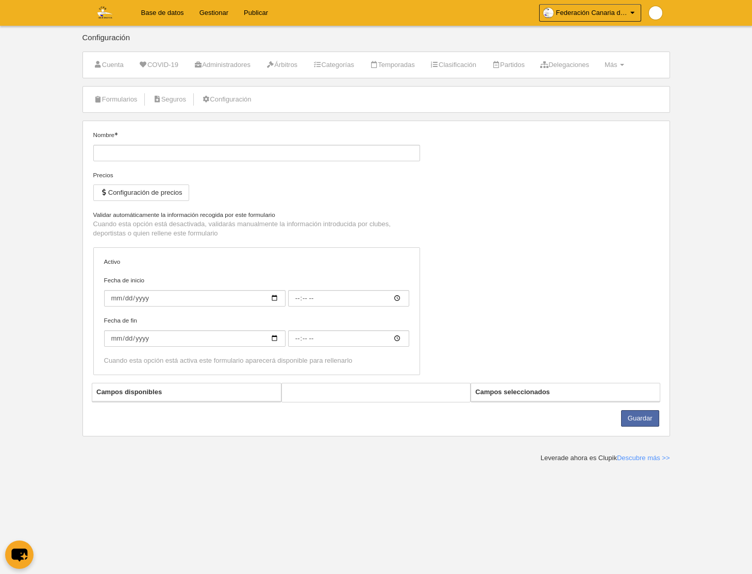
type input "Deportista Voley Playa 3 MESES Sénior / Sub 21 / Sub 19"
checkbox input "true"
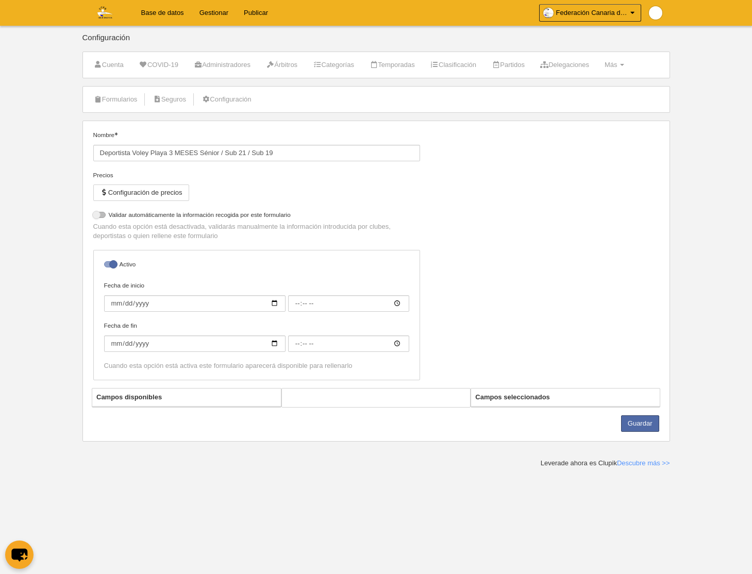
select select "selected"
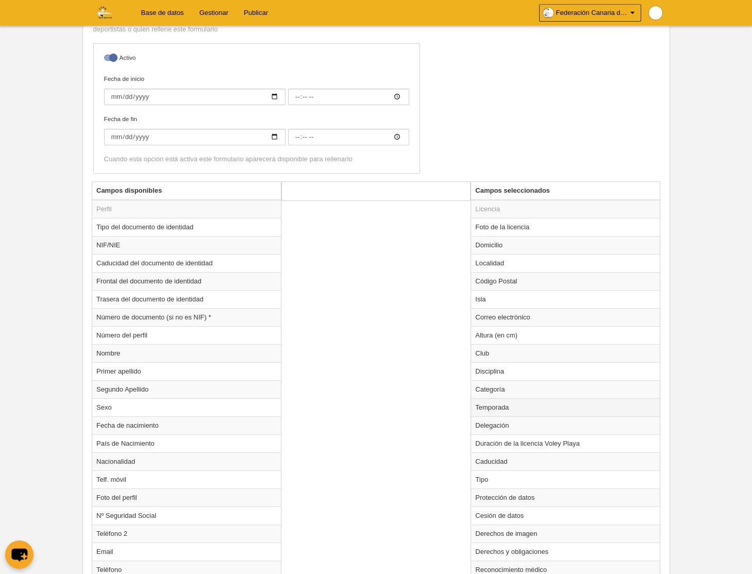
scroll to position [248, 0]
click at [490, 409] on td "Temporada" at bounding box center [565, 406] width 189 height 18
radio input "true"
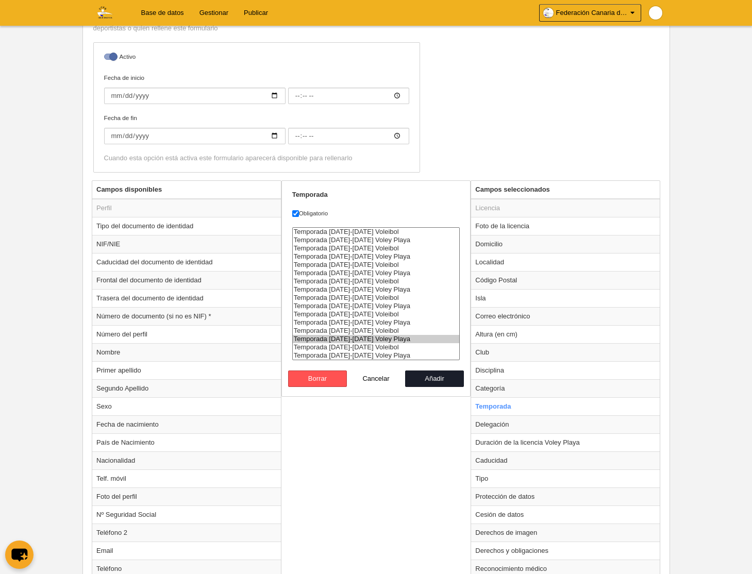
select select "8585"
click at [393, 357] on option "Temporada [DATE]-[DATE] Voley Playa" at bounding box center [376, 355] width 167 height 8
click at [429, 376] on button "Añadir" at bounding box center [434, 378] width 59 height 16
radio input "false"
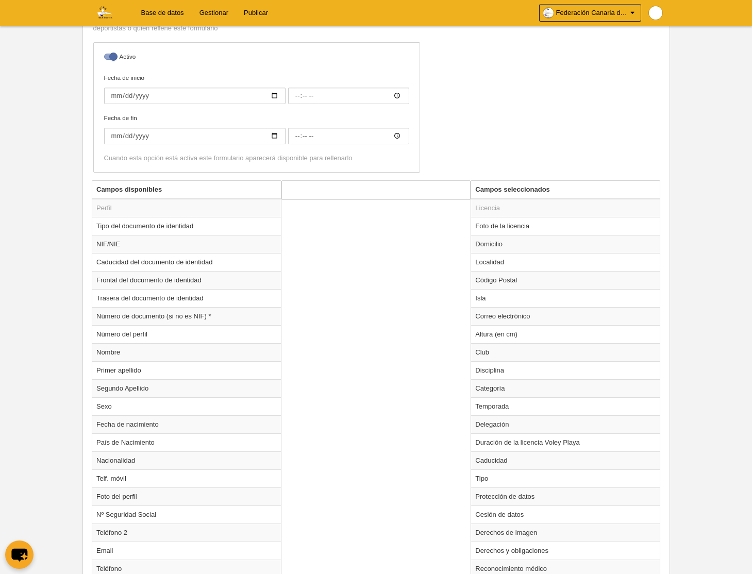
scroll to position [709, 0]
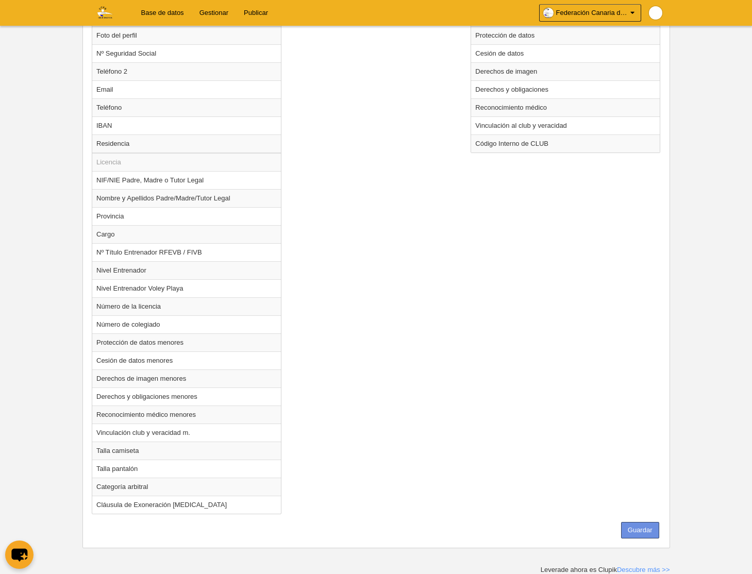
click at [636, 529] on button "Guardar" at bounding box center [640, 530] width 38 height 16
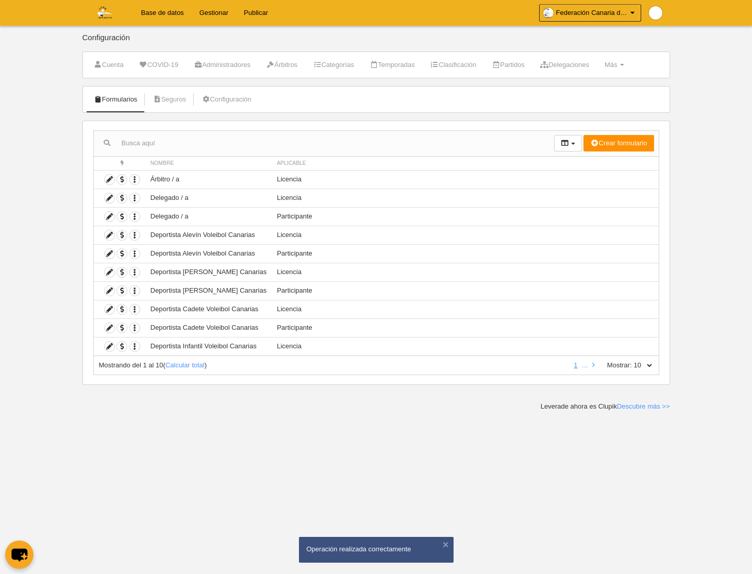
click at [649, 366] on select "10 25 50 100 500" at bounding box center [643, 365] width 22 height 9
select select "500"
click at [632, 361] on select "10 25 50 100 500" at bounding box center [643, 365] width 22 height 9
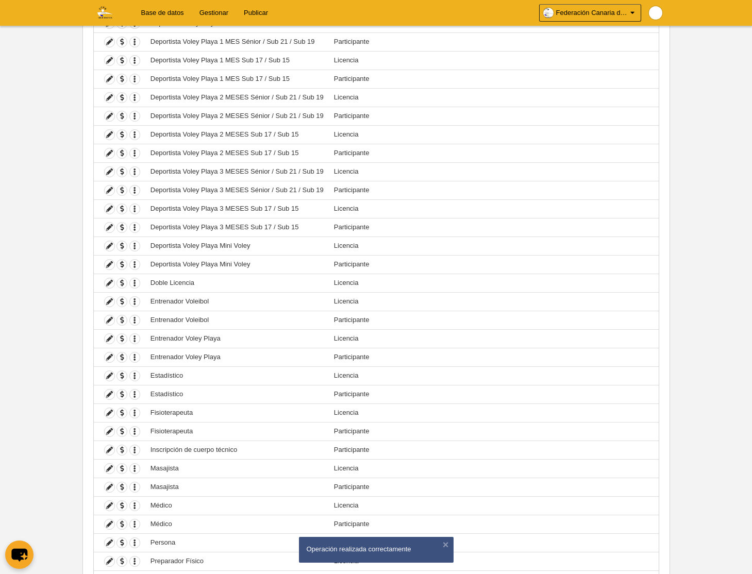
scroll to position [614, 0]
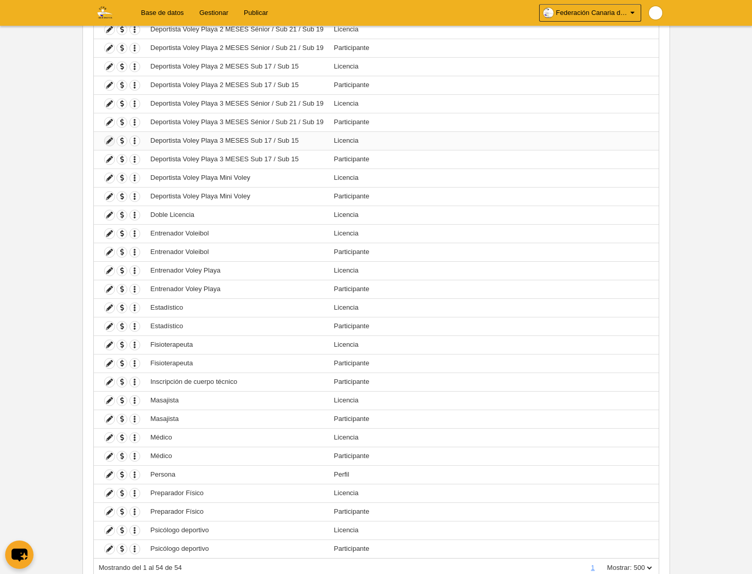
click at [111, 142] on icon at bounding box center [110, 141] width 10 height 10
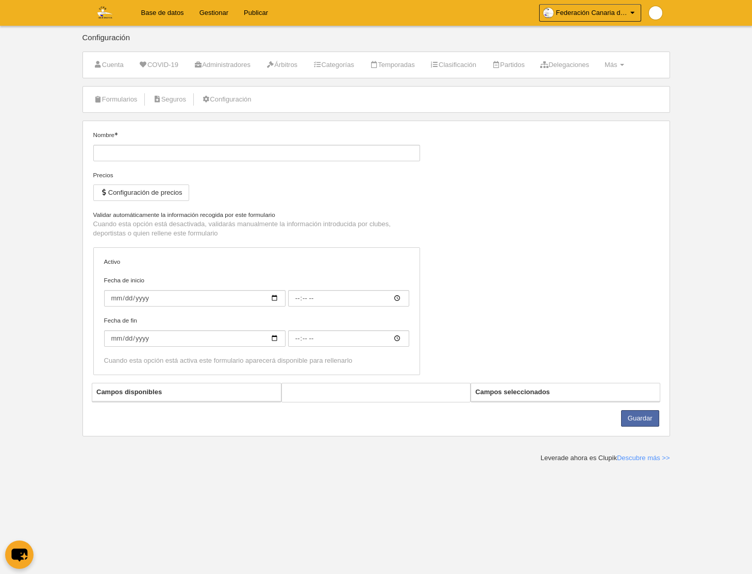
type input "Deportista Voley Playa 3 MESES Sub 17 / Sub 15"
checkbox input "true"
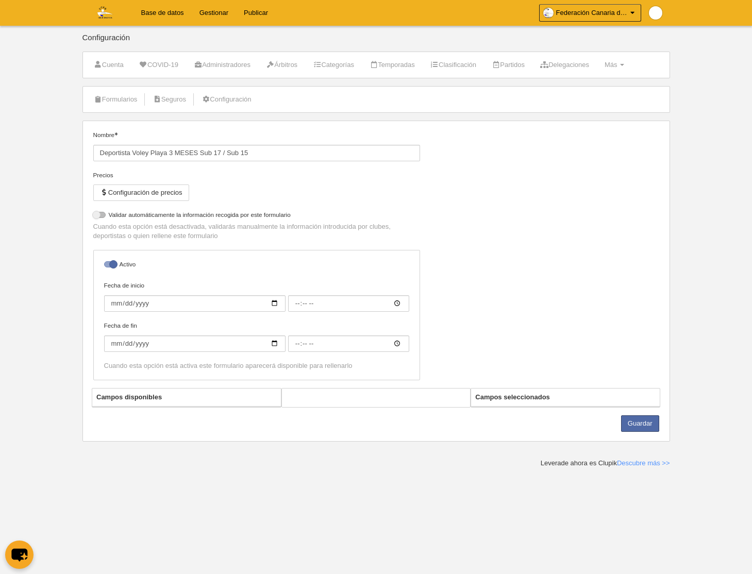
select select "selected"
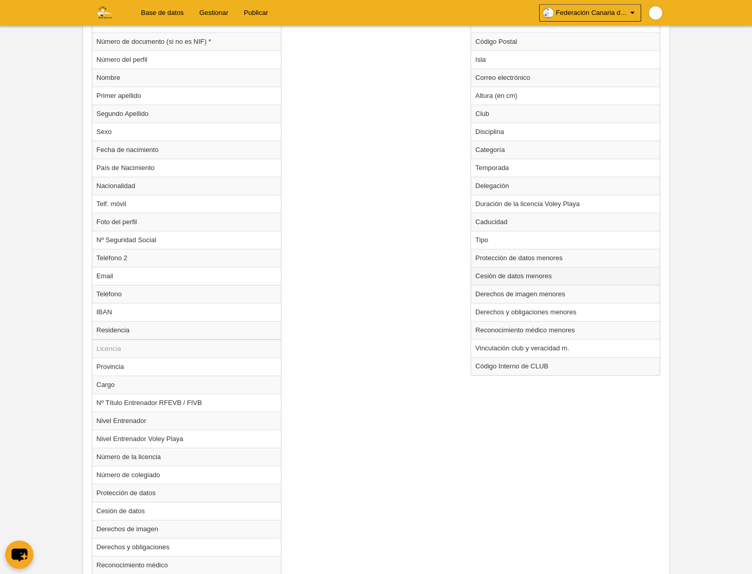
scroll to position [555, 0]
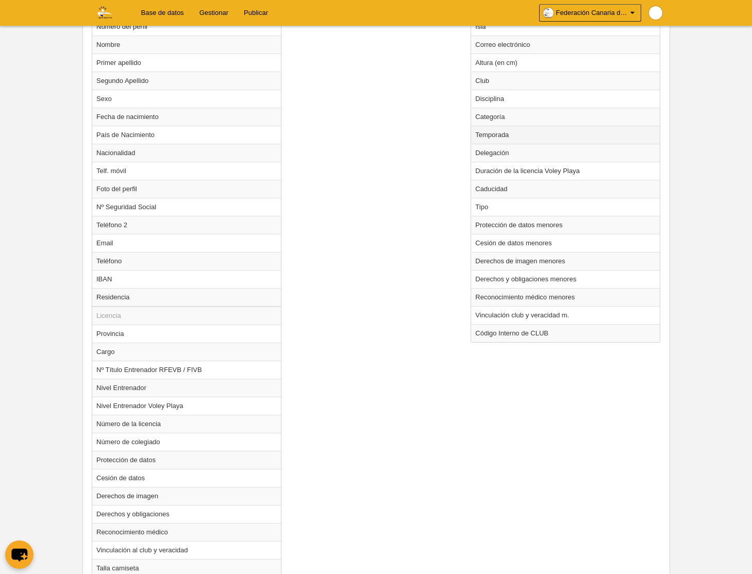
click at [512, 134] on td "Temporada" at bounding box center [565, 135] width 189 height 18
radio input "true"
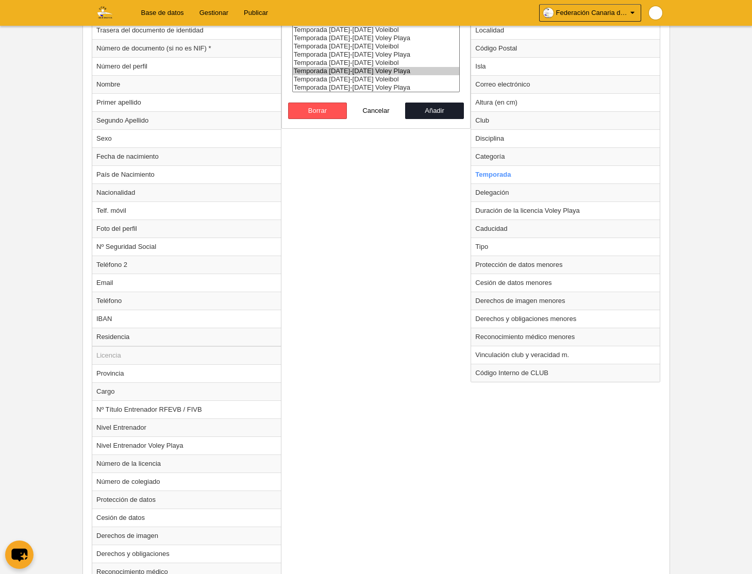
scroll to position [475, 0]
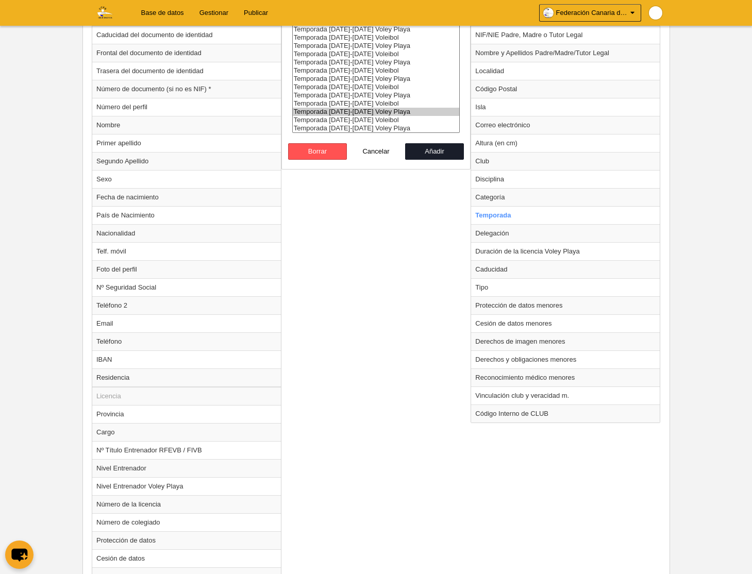
select select "8585"
click at [392, 88] on select "Temporada [DATE]-[DATE] Voleibol Temporada [DATE]-[DATE] Voley Playa Temporada …" at bounding box center [376, 66] width 168 height 133
click at [394, 128] on option "Temporada [DATE]-[DATE] Voley Playa" at bounding box center [376, 128] width 167 height 8
click at [431, 153] on button "Añadir" at bounding box center [434, 151] width 59 height 16
radio input "false"
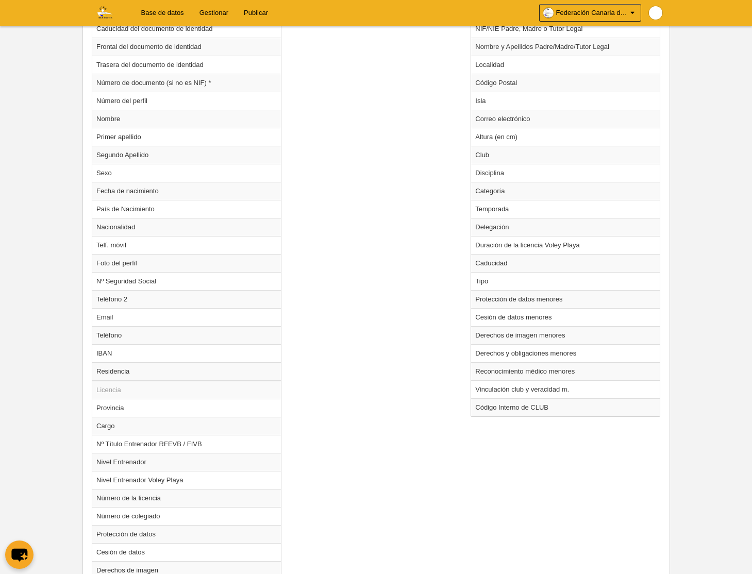
scroll to position [673, 0]
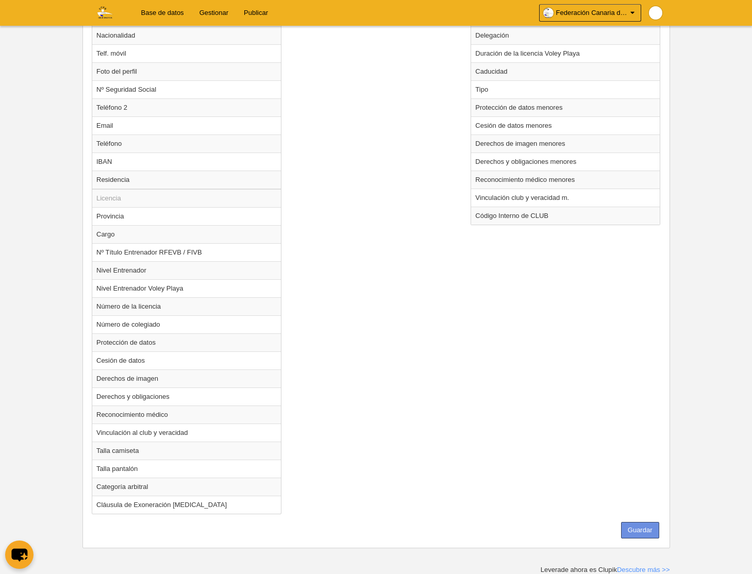
click at [637, 530] on button "Guardar" at bounding box center [640, 530] width 38 height 16
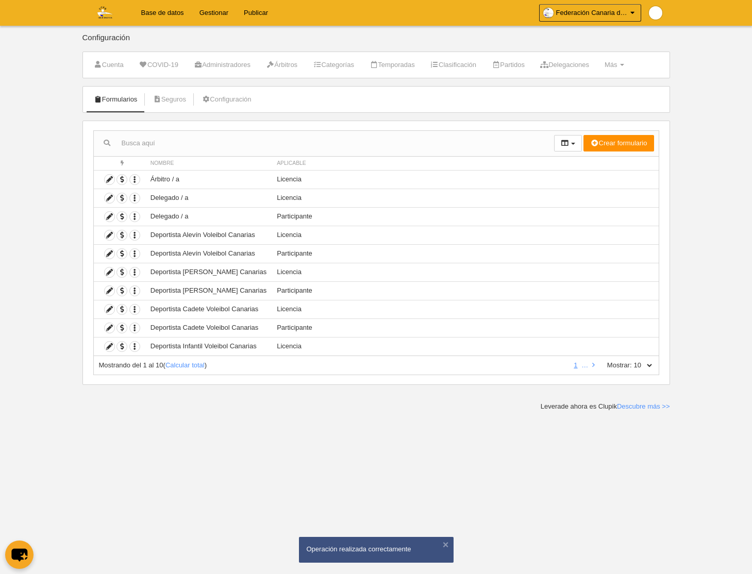
click at [650, 367] on select "10 25 50 100 500" at bounding box center [643, 365] width 22 height 9
select select "500"
click at [632, 361] on select "10 25 50 100 500" at bounding box center [643, 365] width 22 height 9
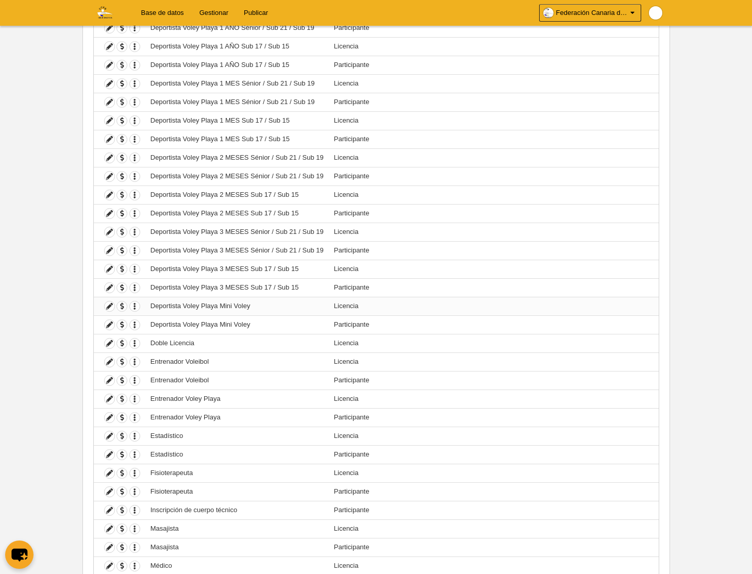
scroll to position [490, 0]
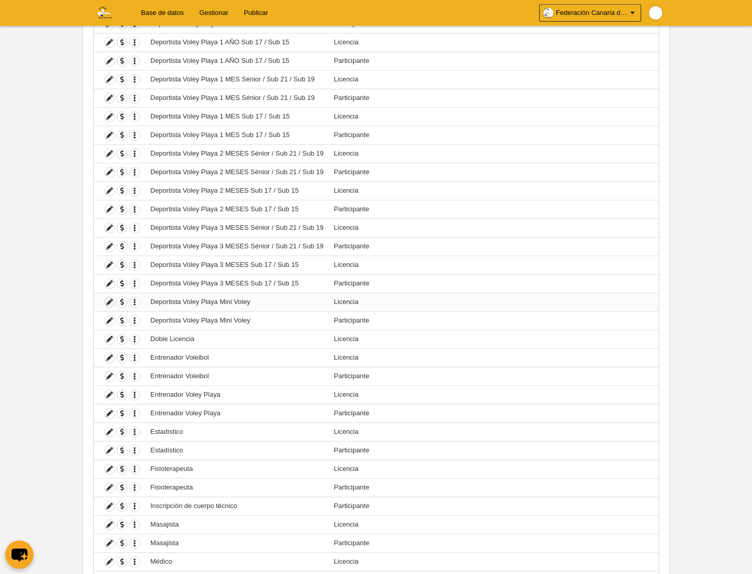
click at [110, 302] on icon at bounding box center [110, 302] width 10 height 10
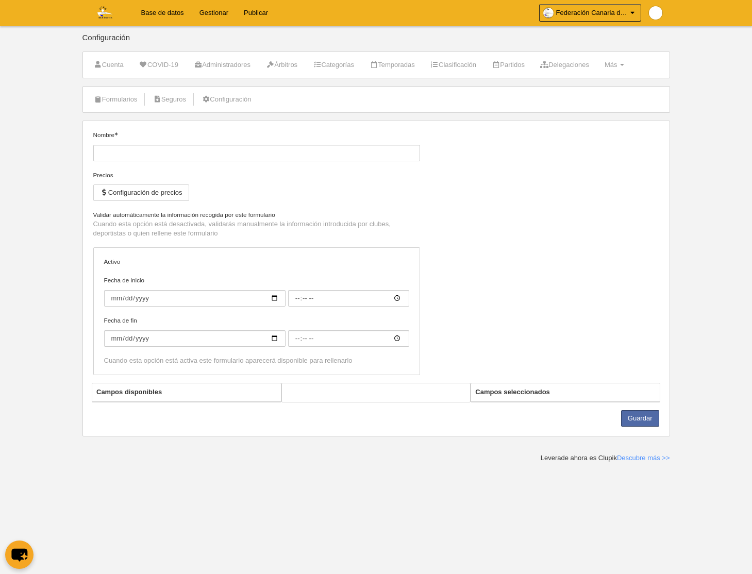
type input "Deportista Voley Playa Mini Voley"
checkbox input "true"
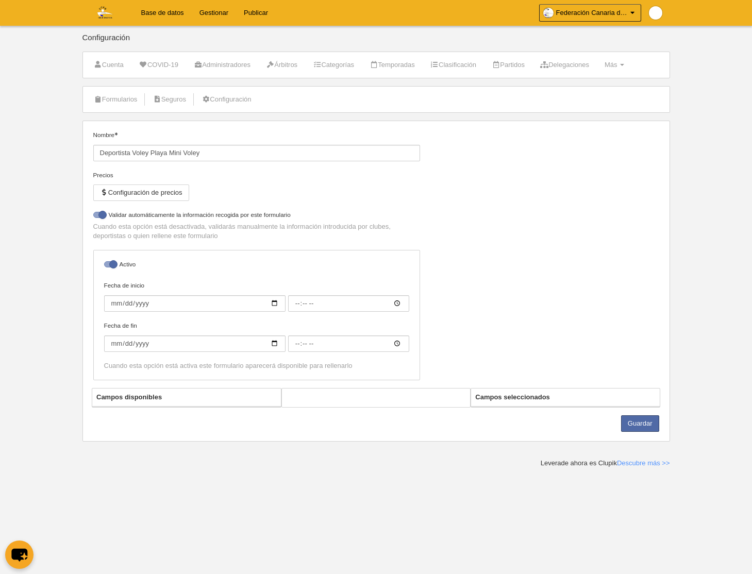
select select "selected"
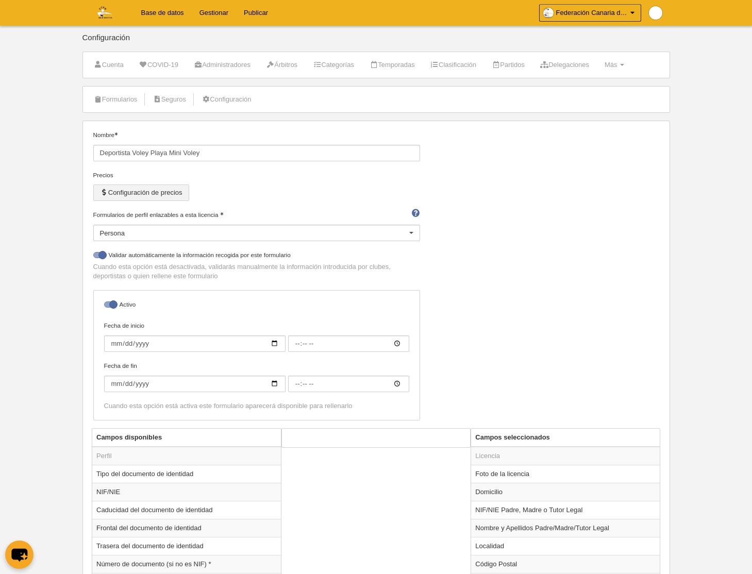
click at [149, 191] on button "Configuración de precios" at bounding box center [141, 192] width 96 height 16
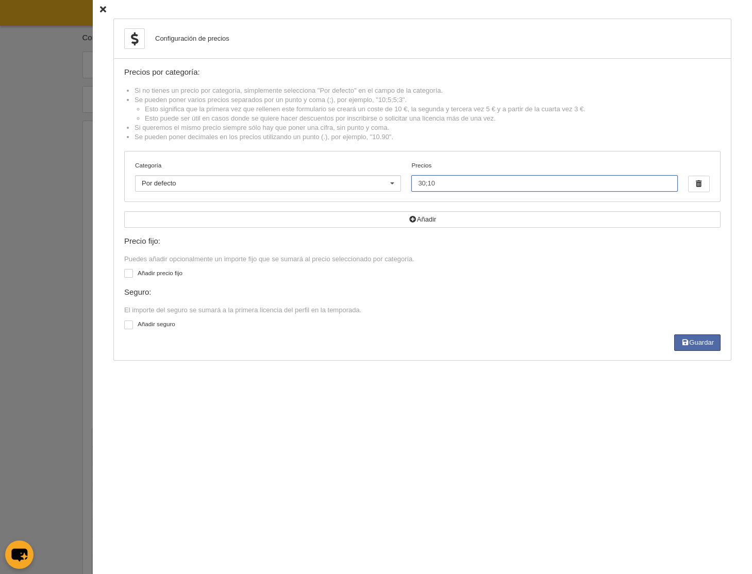
click at [454, 185] on input "30;10" at bounding box center [544, 183] width 266 height 16
type input "30"
click at [692, 341] on button "Guardar" at bounding box center [697, 342] width 46 height 16
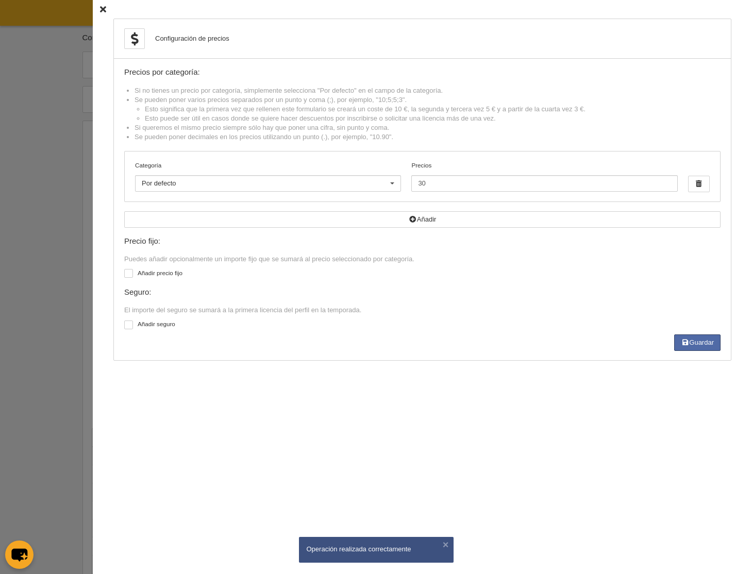
click at [100, 10] on icon at bounding box center [103, 9] width 6 height 7
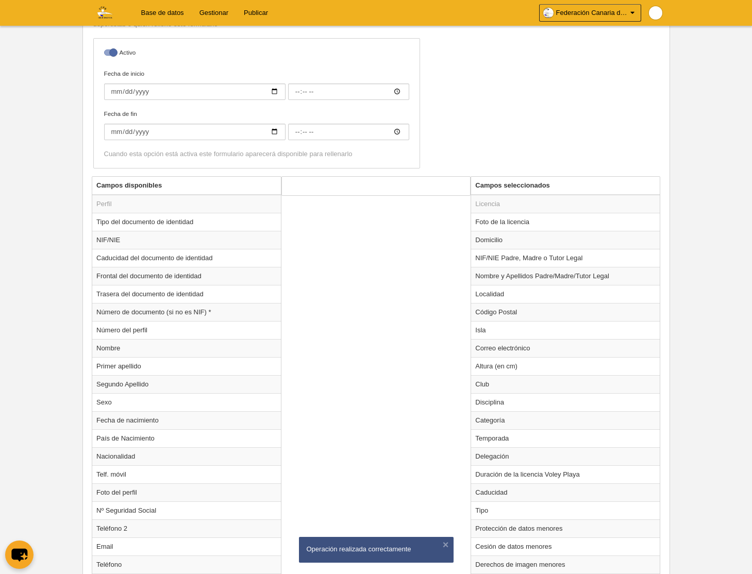
scroll to position [255, 0]
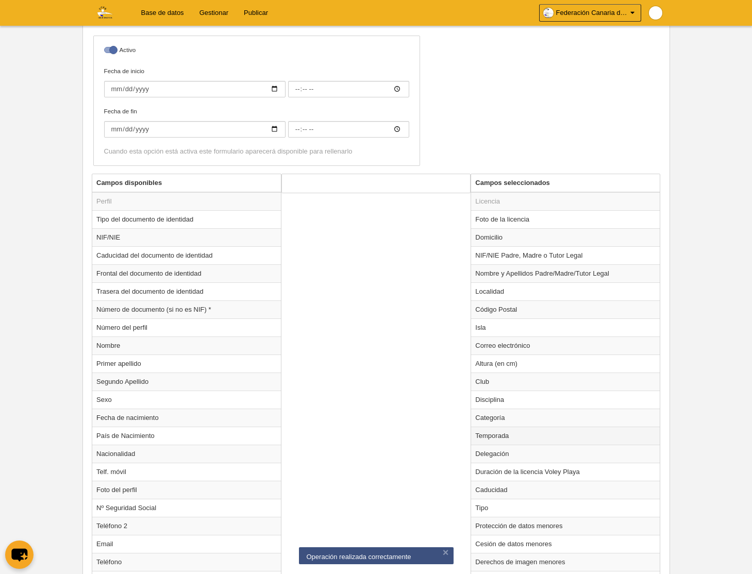
click at [492, 439] on td "Temporada" at bounding box center [565, 436] width 189 height 18
radio input "true"
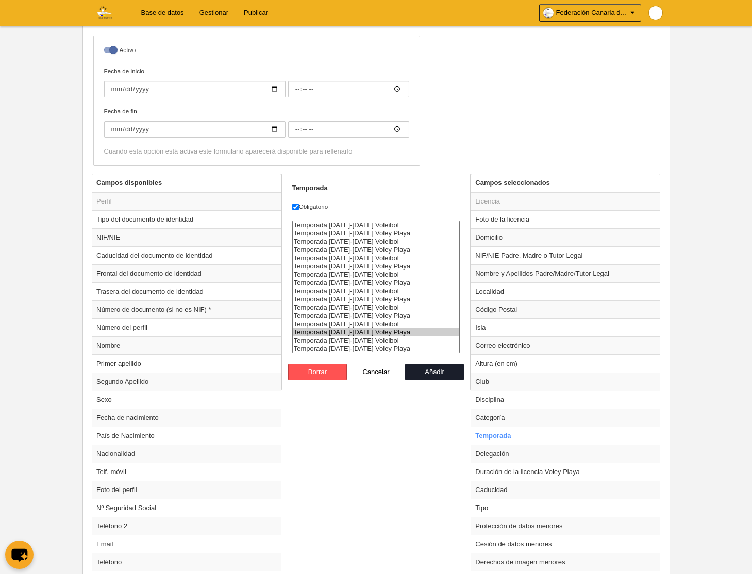
select select "8585"
click at [391, 348] on option "Temporada [DATE]-[DATE] Voley Playa" at bounding box center [376, 349] width 167 height 8
click at [425, 373] on button "Añadir" at bounding box center [434, 372] width 59 height 16
radio input "false"
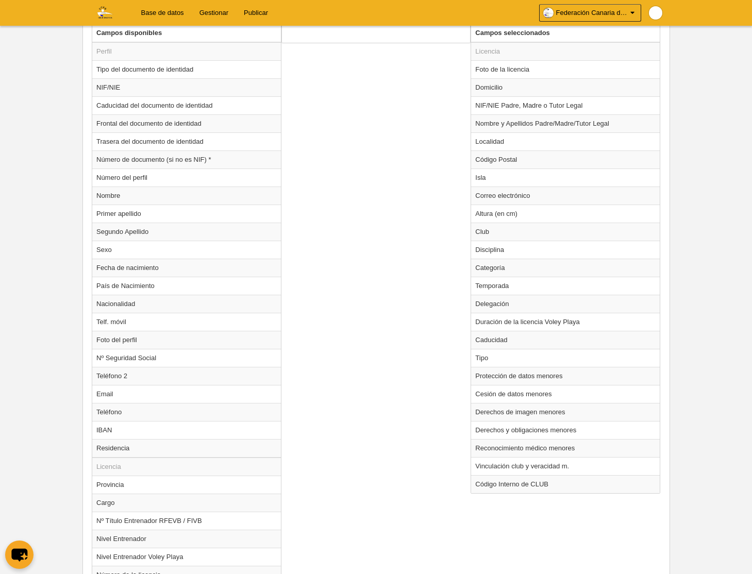
scroll to position [673, 0]
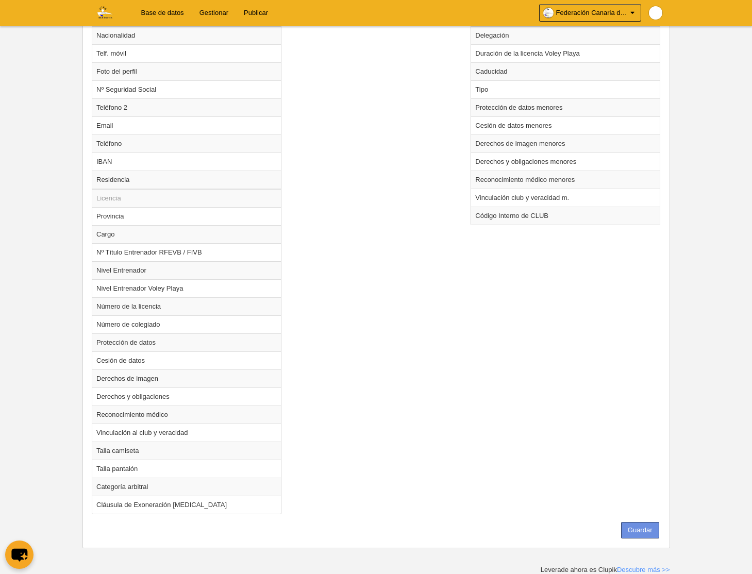
click at [636, 531] on button "Guardar" at bounding box center [640, 530] width 38 height 16
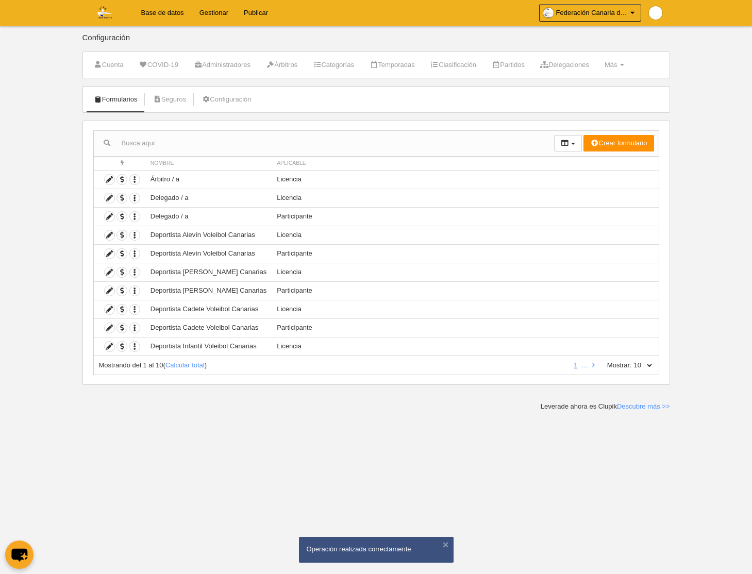
click at [648, 365] on select "10 25 50 100 500" at bounding box center [643, 365] width 22 height 9
select select "500"
click at [632, 361] on select "10 25 50 100 500" at bounding box center [643, 365] width 22 height 9
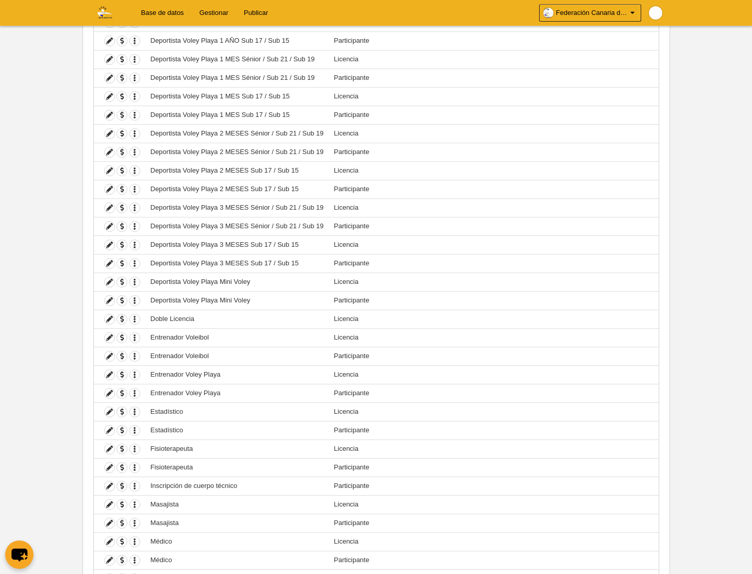
scroll to position [512, 0]
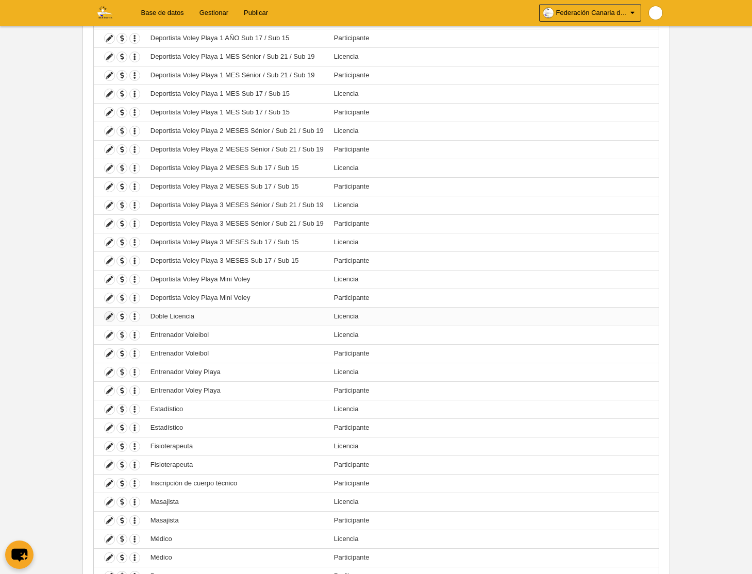
click at [108, 317] on icon at bounding box center [110, 317] width 10 height 10
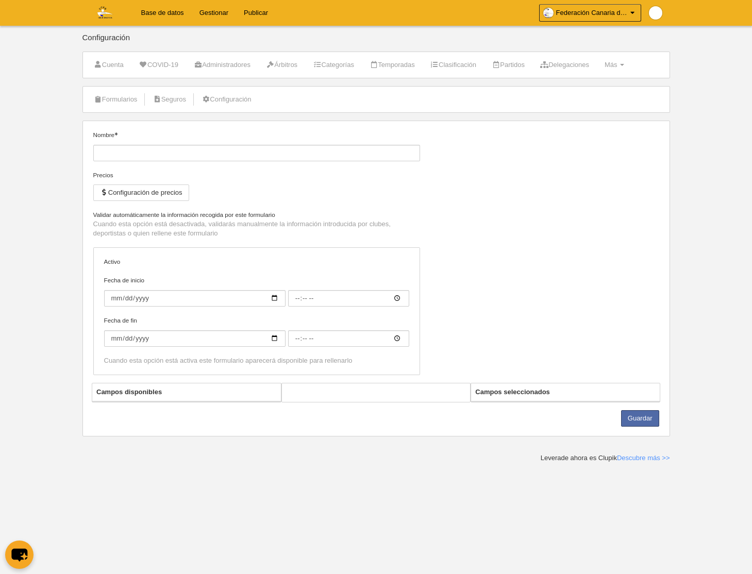
type input "Doble Licencia"
checkbox input "true"
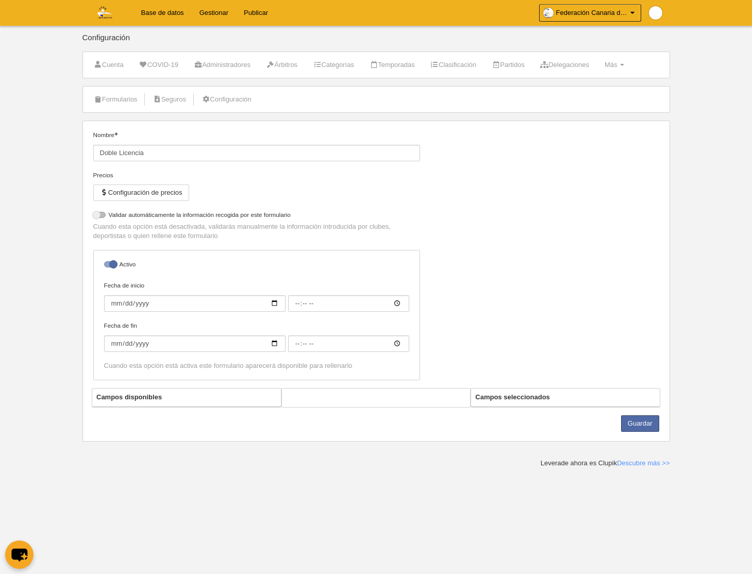
select select "selected"
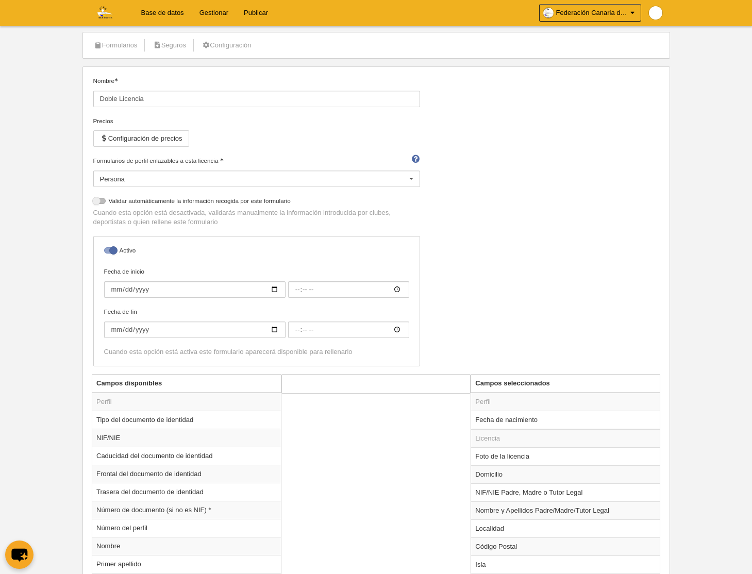
scroll to position [59, 0]
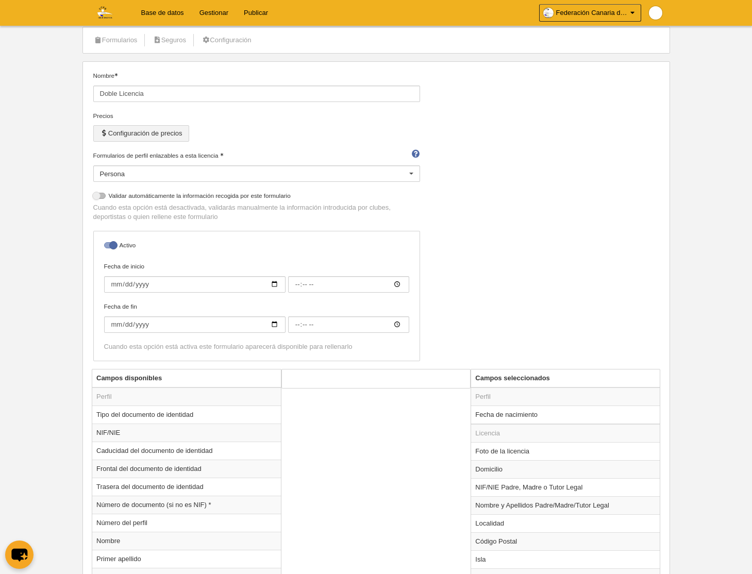
click at [131, 131] on button "Configuración de precios" at bounding box center [141, 133] width 96 height 16
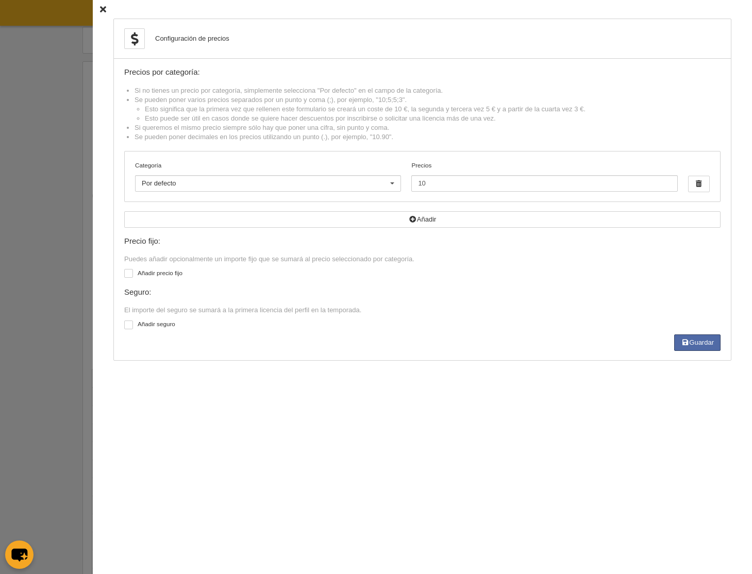
click at [103, 12] on icon at bounding box center [103, 9] width 6 height 7
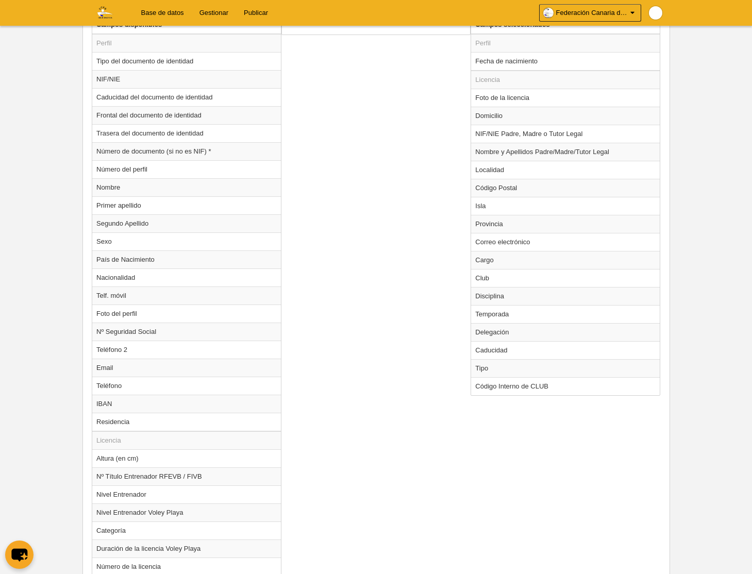
scroll to position [447, 0]
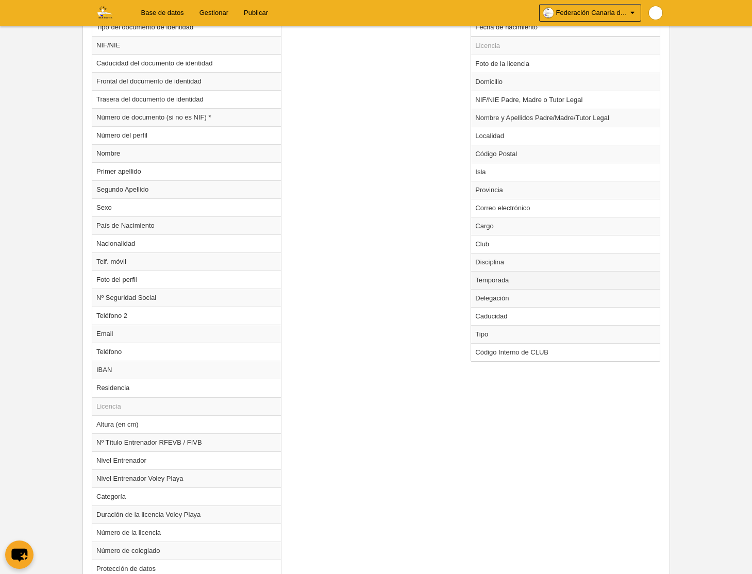
click at [497, 282] on td "Temporada" at bounding box center [565, 280] width 189 height 18
radio input "true"
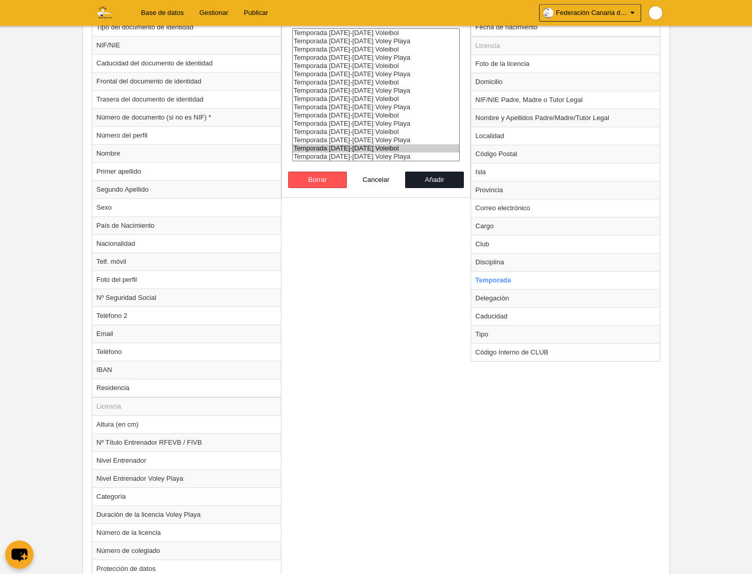
select select "8364"
click at [364, 154] on option "Temporada [DATE]-[DATE] Voley Playa" at bounding box center [376, 157] width 167 height 8
click at [431, 180] on button "Añadir" at bounding box center [434, 180] width 59 height 16
radio input "false"
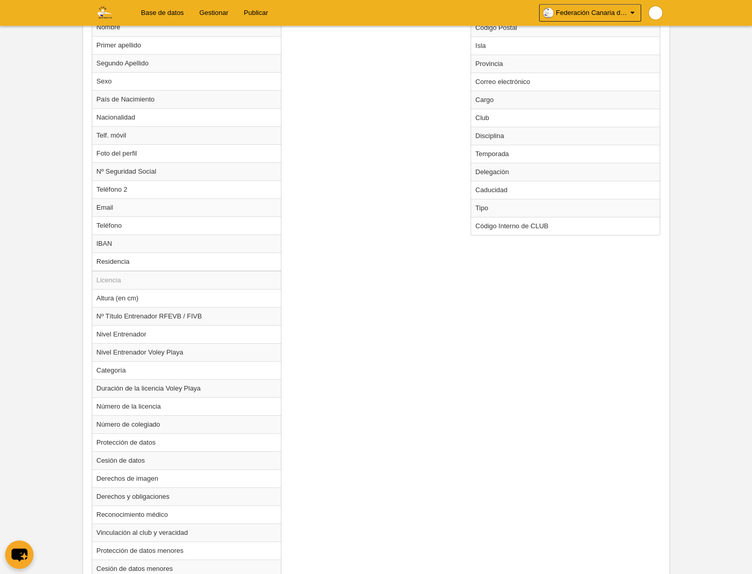
scroll to position [781, 0]
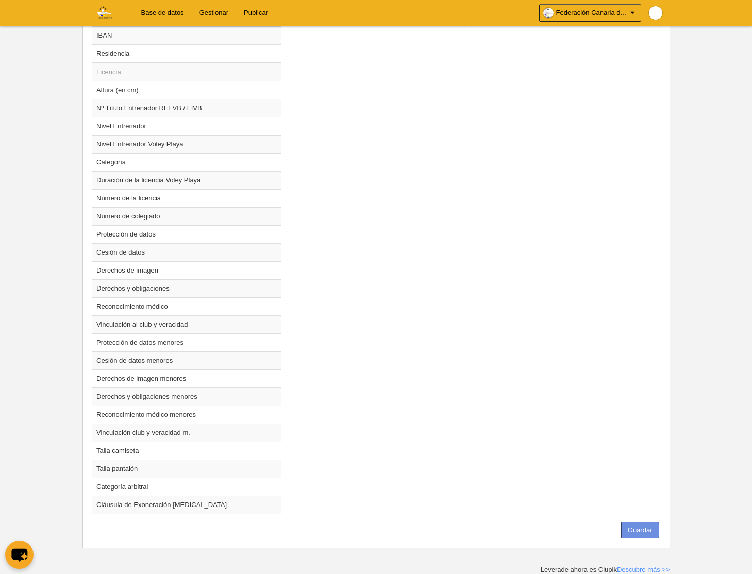
click at [639, 532] on button "Guardar" at bounding box center [640, 530] width 38 height 16
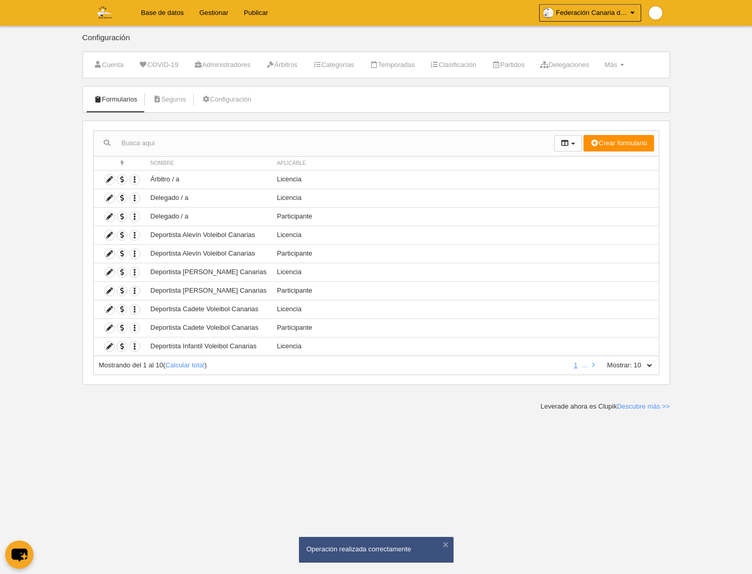
click at [649, 363] on select "10 25 50 100 500" at bounding box center [643, 365] width 22 height 9
select select "500"
click at [632, 361] on select "10 25 50 100 500" at bounding box center [643, 365] width 22 height 9
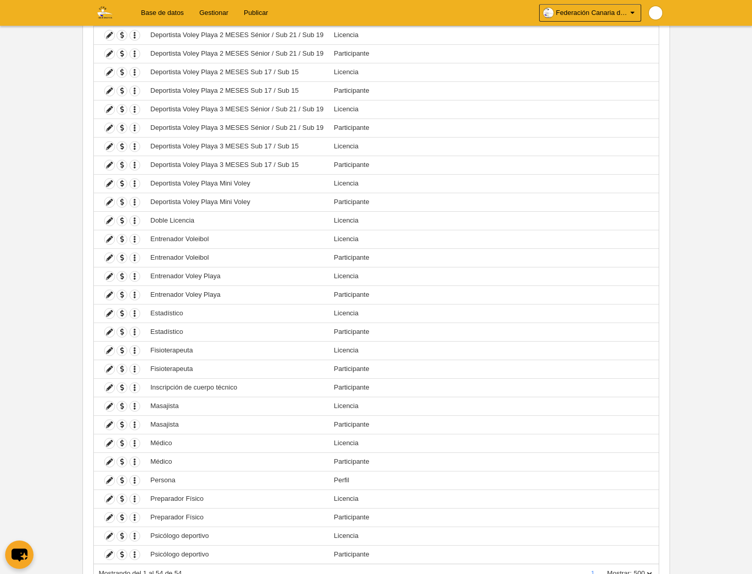
scroll to position [610, 0]
click at [107, 275] on icon at bounding box center [110, 275] width 10 height 10
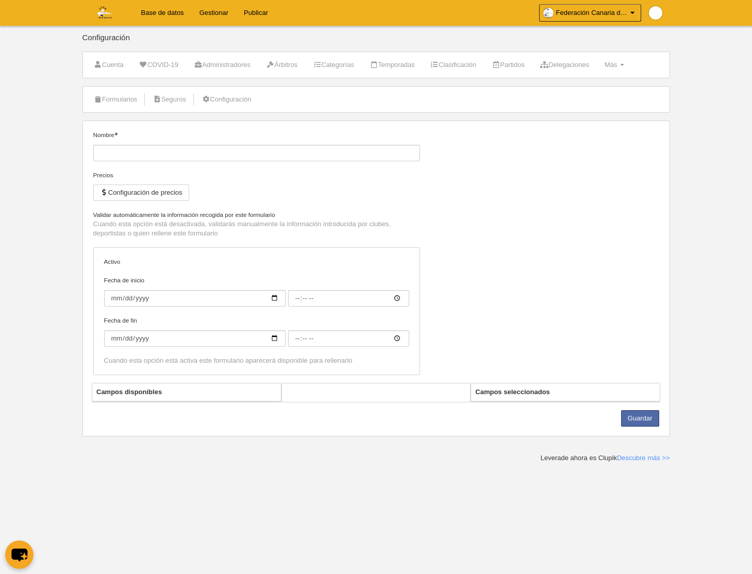
type input "Entrenador Voley Playa"
checkbox input "true"
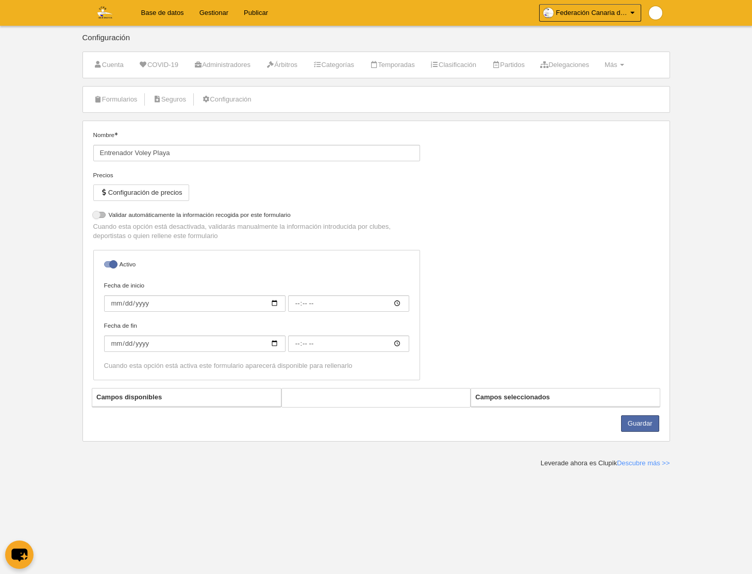
select select "selected"
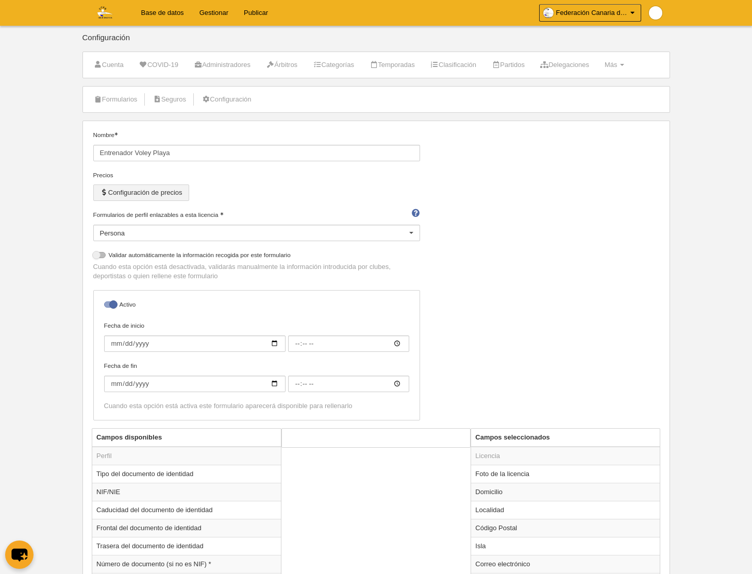
click at [148, 190] on button "Configuración de precios" at bounding box center [141, 192] width 96 height 16
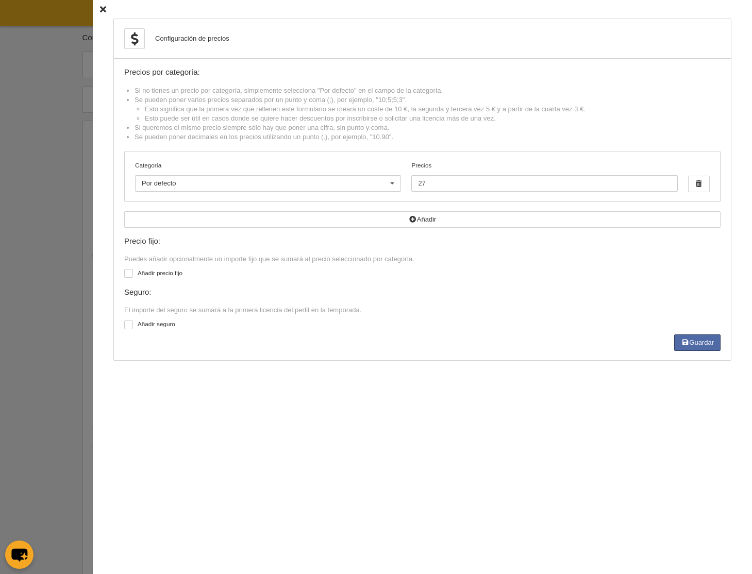
click at [104, 7] on icon at bounding box center [103, 9] width 6 height 7
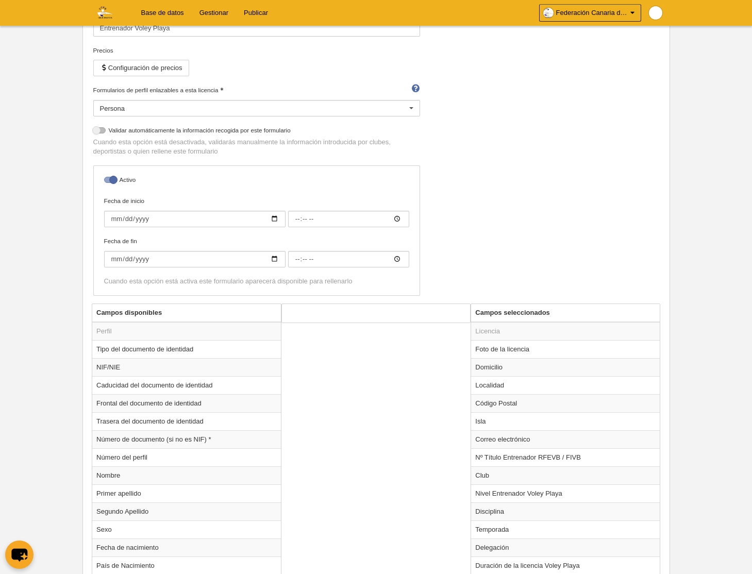
scroll to position [226, 0]
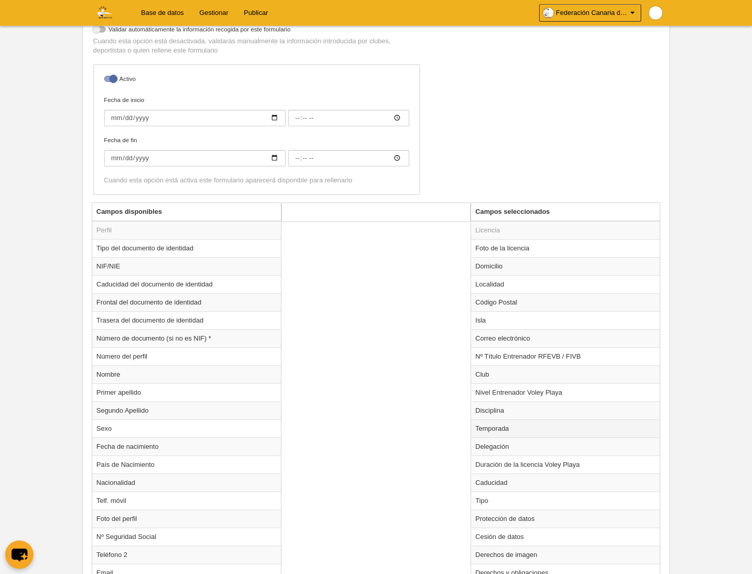
click at [491, 429] on td "Temporada" at bounding box center [565, 428] width 189 height 18
radio input "true"
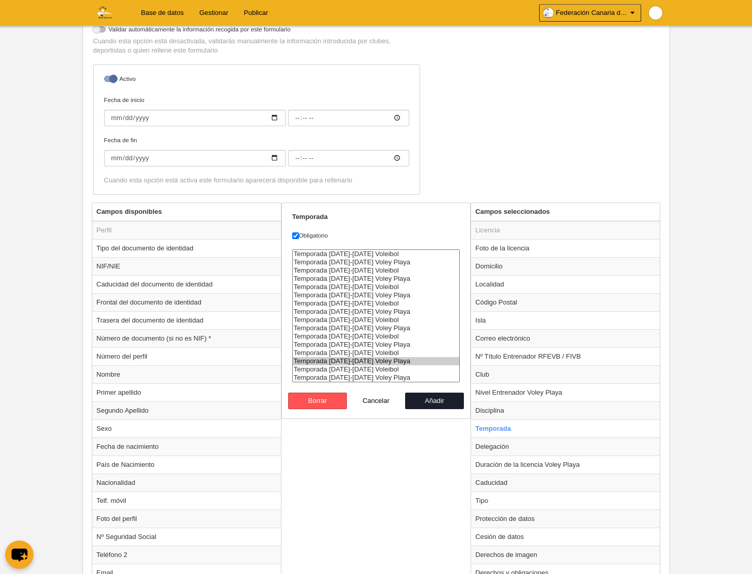
select select "8585"
click at [370, 378] on option "Temporada [DATE]-[DATE] Voley Playa" at bounding box center [376, 378] width 167 height 8
click at [434, 399] on button "Añadir" at bounding box center [434, 401] width 59 height 16
radio input "false"
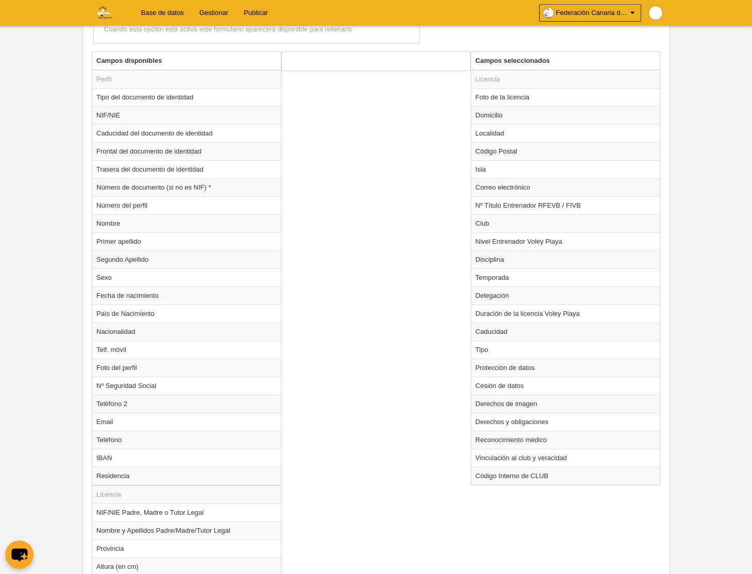
scroll to position [709, 0]
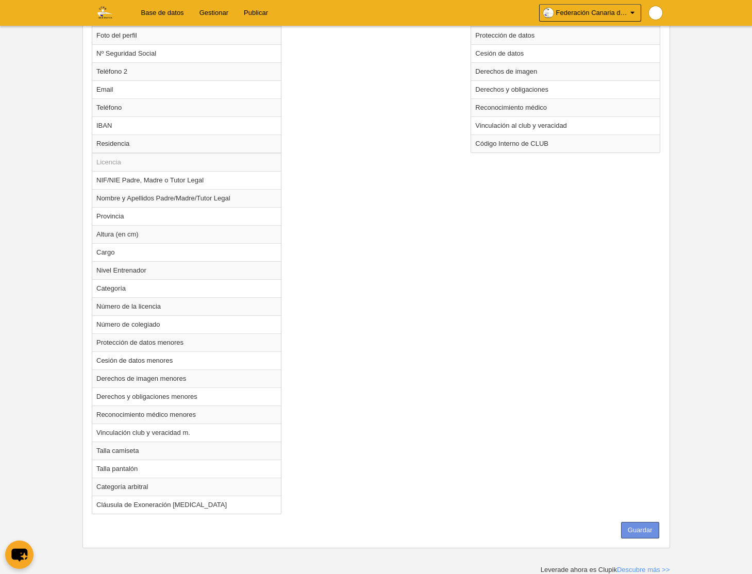
click at [629, 530] on button "Guardar" at bounding box center [640, 530] width 38 height 16
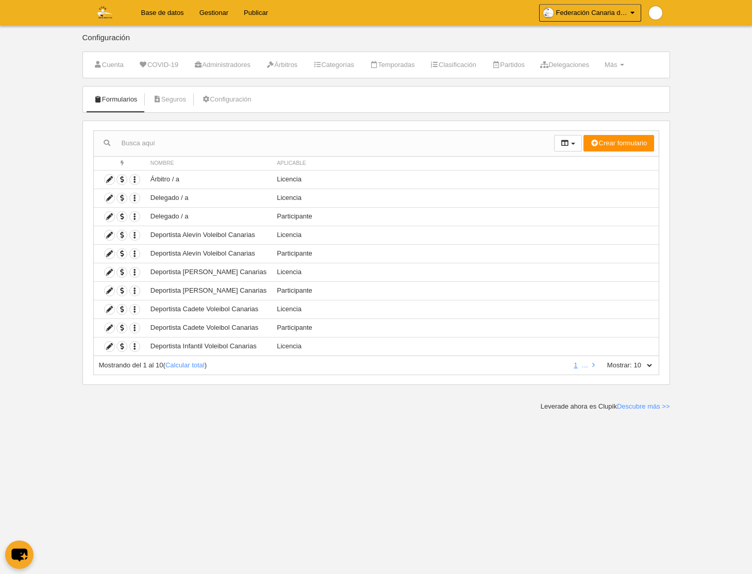
click at [645, 366] on select "10 25 50 100 500" at bounding box center [643, 365] width 22 height 9
select select "500"
click at [632, 361] on select "10 25 50 100 500" at bounding box center [643, 365] width 22 height 9
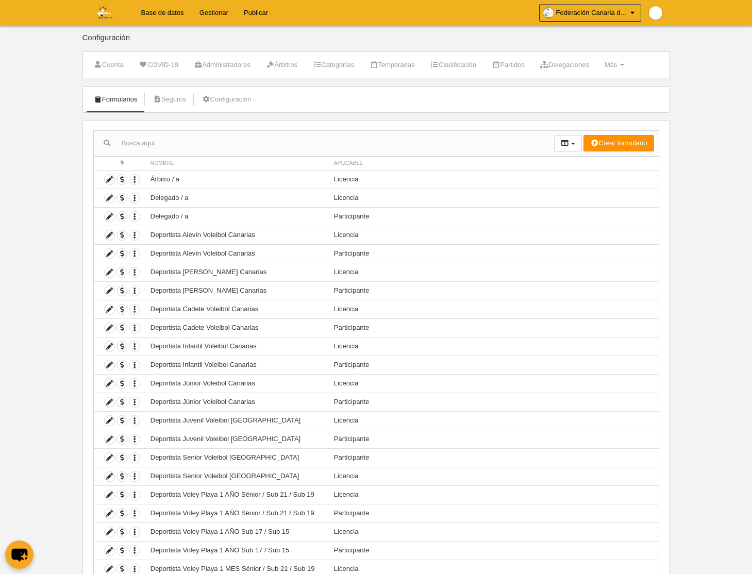
click at [205, 10] on link "Gestionar" at bounding box center [214, 13] width 44 height 26
